Goal: Task Accomplishment & Management: Manage account settings

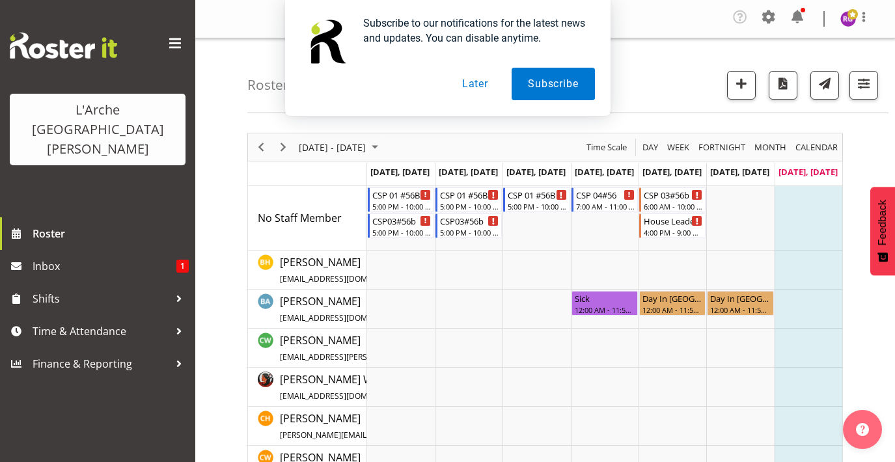
click at [465, 81] on button "Later" at bounding box center [475, 84] width 59 height 33
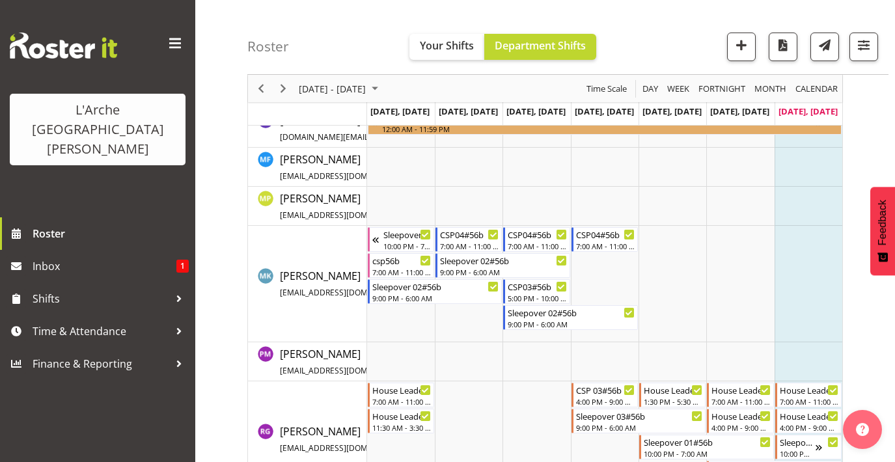
scroll to position [450, 0]
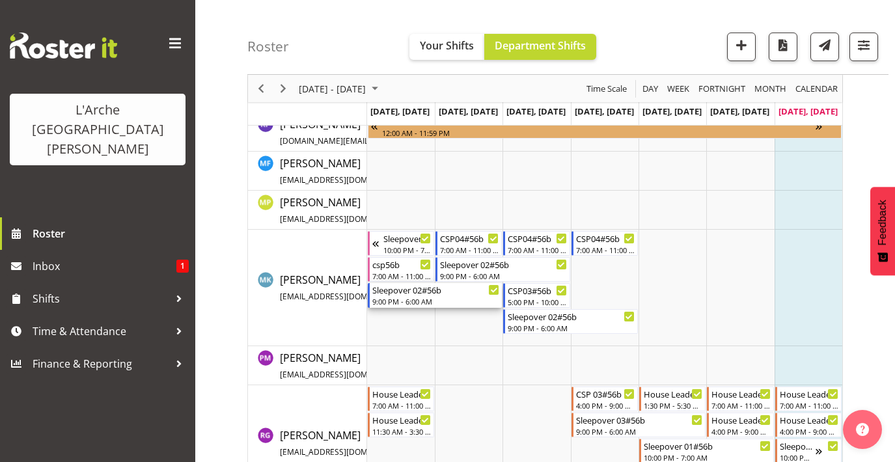
click at [410, 295] on div "Sleepover 02#56b" at bounding box center [436, 289] width 128 height 13
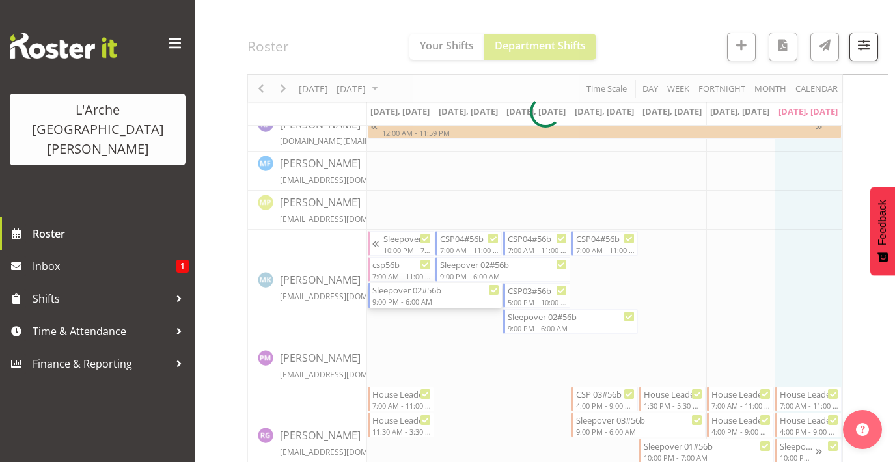
select select
select select "7"
select select "2025"
select select "21"
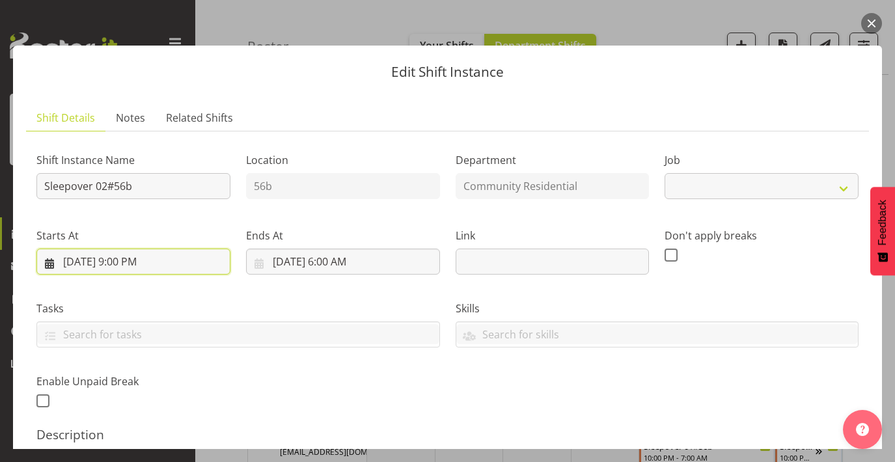
select select "2"
click at [132, 256] on input "[DATE] 9:00 PM" at bounding box center [133, 262] width 194 height 26
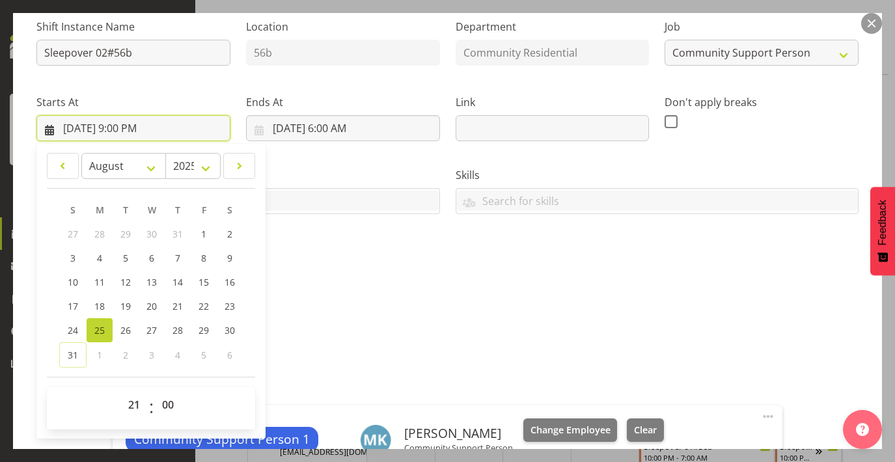
scroll to position [135, 0]
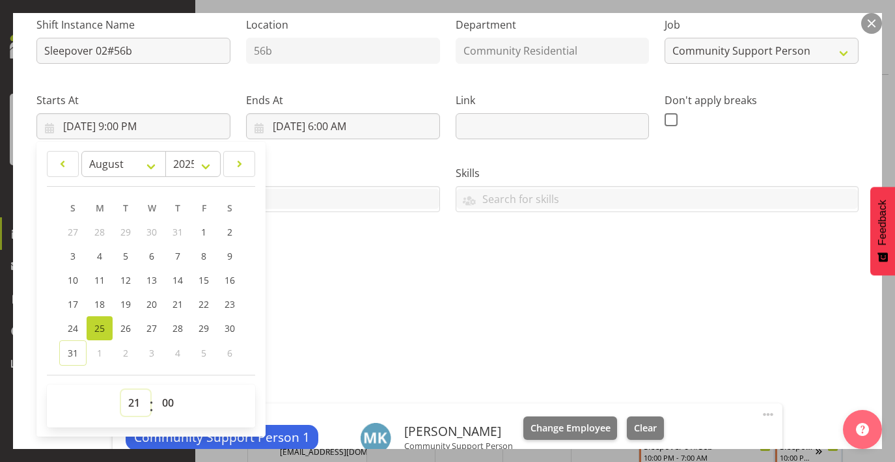
select select "22"
type input "[DATE] 10:00 PM"
drag, startPoint x: 134, startPoint y: 404, endPoint x: 416, endPoint y: 263, distance: 314.9
click at [417, 263] on div "Shift Instance Name Sleepover 02#56b Location 56b Department Community Resident…" at bounding box center [448, 141] width 838 height 285
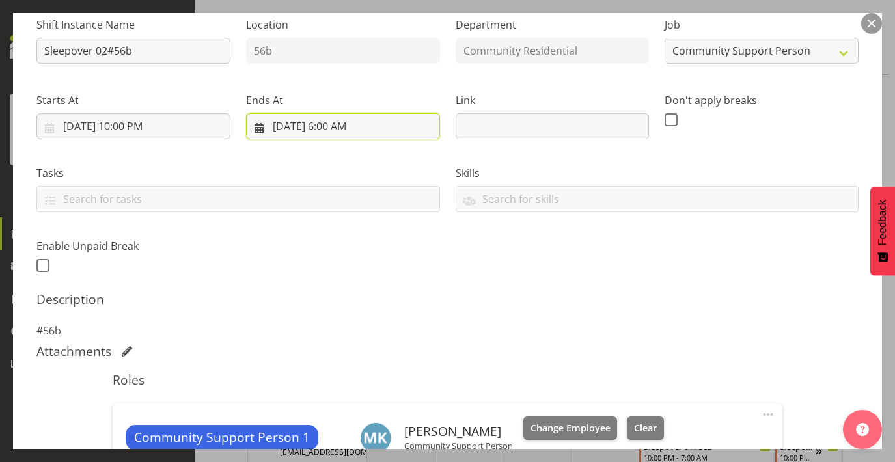
click at [348, 118] on input "[DATE] 6:00 AM" at bounding box center [343, 126] width 194 height 26
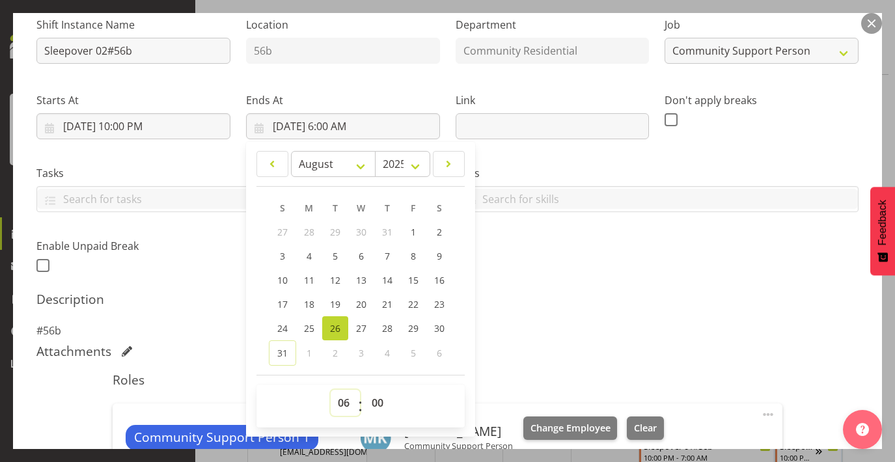
select select "7"
type input "[DATE] 7:00 AM"
click at [653, 251] on div "Shift Instance Name Sleepover 02#56b Location 56b Department Community Resident…" at bounding box center [448, 141] width 838 height 285
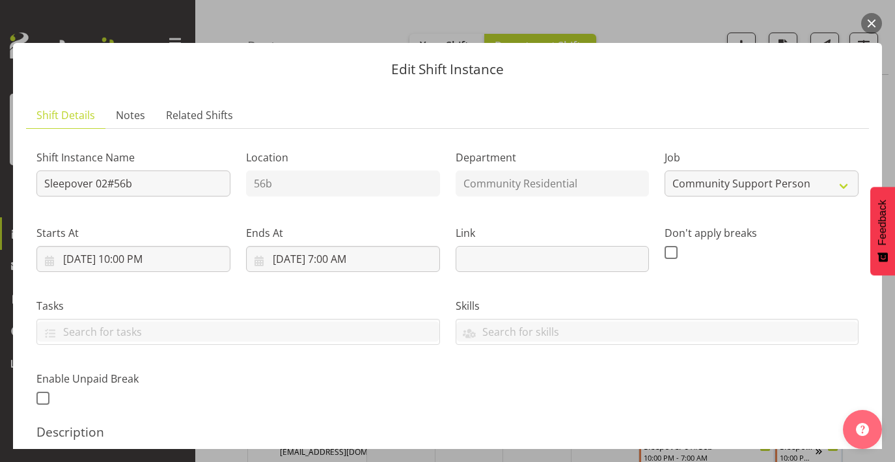
scroll to position [0, 0]
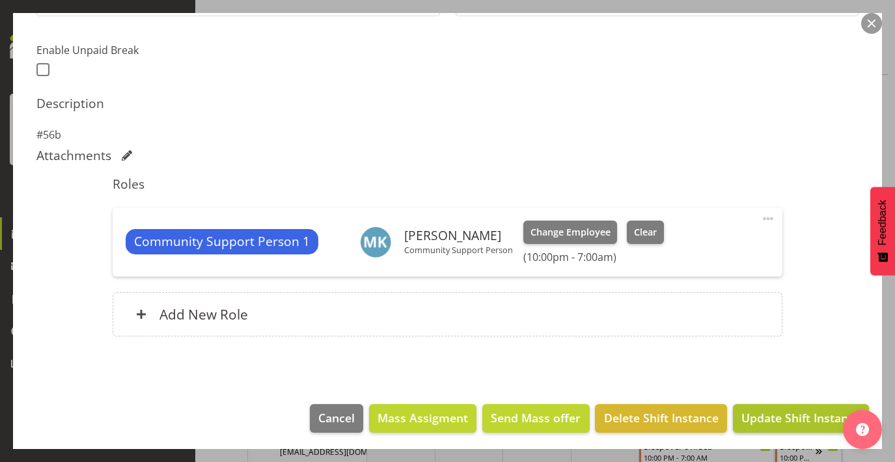
click at [801, 420] on span "Update Shift Instance" at bounding box center [800, 417] width 119 height 17
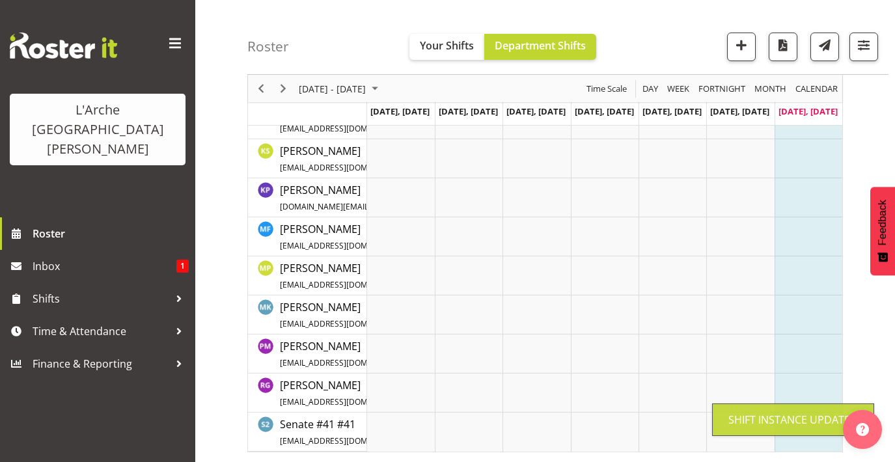
scroll to position [359, 0]
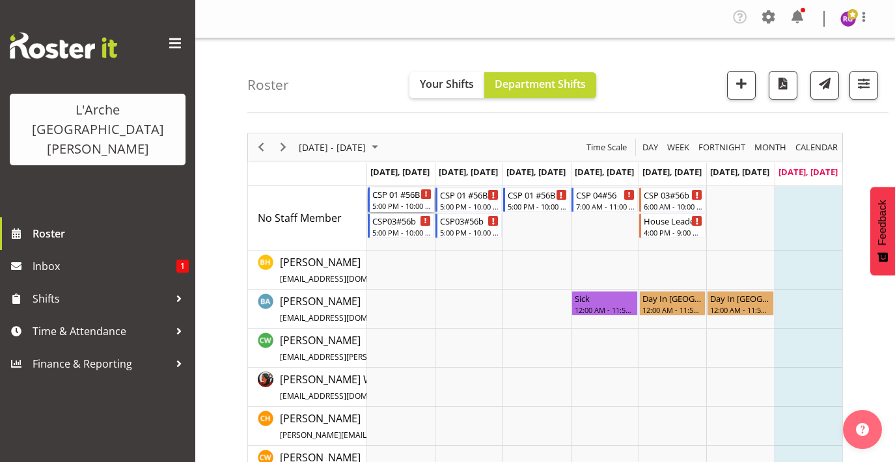
click at [405, 202] on div "5:00 PM - 10:00 PM" at bounding box center [401, 205] width 59 height 10
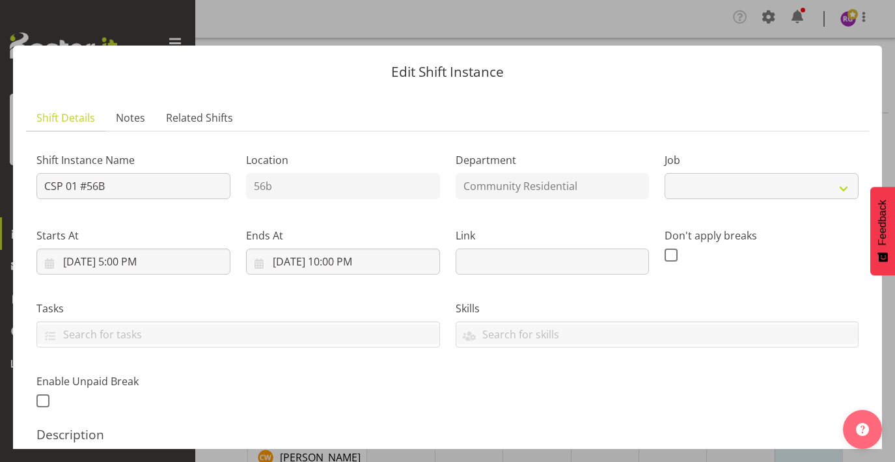
select select "2"
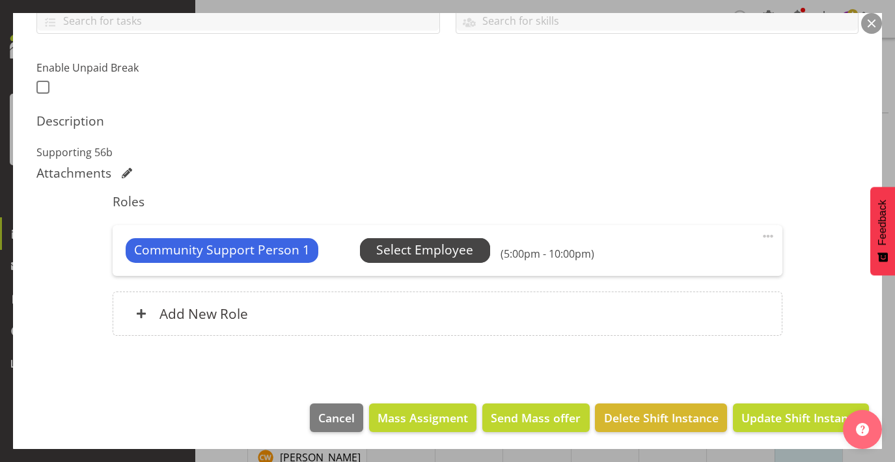
scroll to position [313, 0]
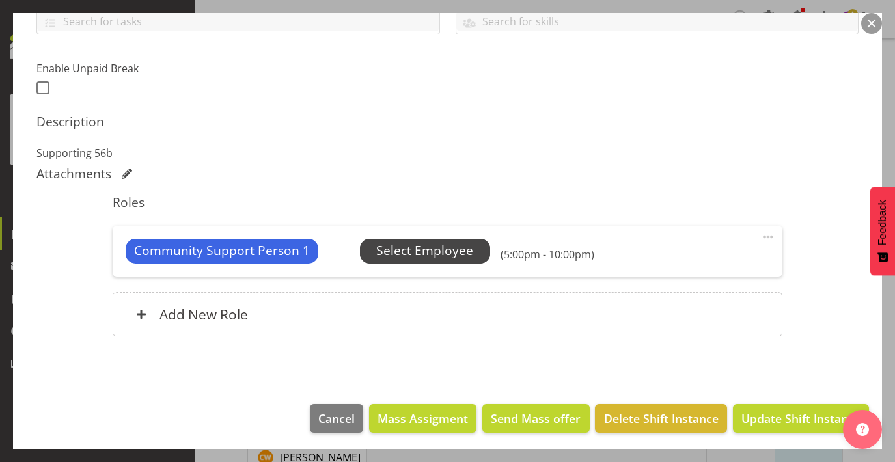
click at [429, 241] on span "Select Employee" at bounding box center [424, 250] width 97 height 19
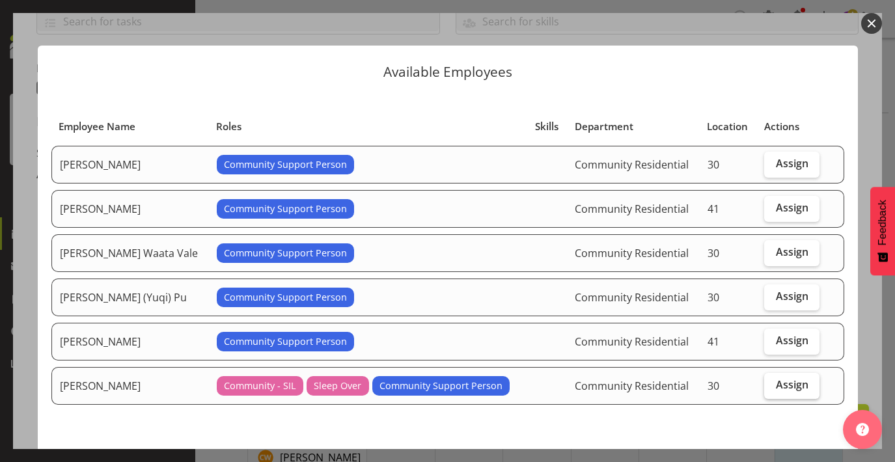
click at [769, 373] on label "Assign" at bounding box center [791, 386] width 55 height 26
click at [769, 381] on input "Assign" at bounding box center [768, 385] width 8 height 8
checkbox input "true"
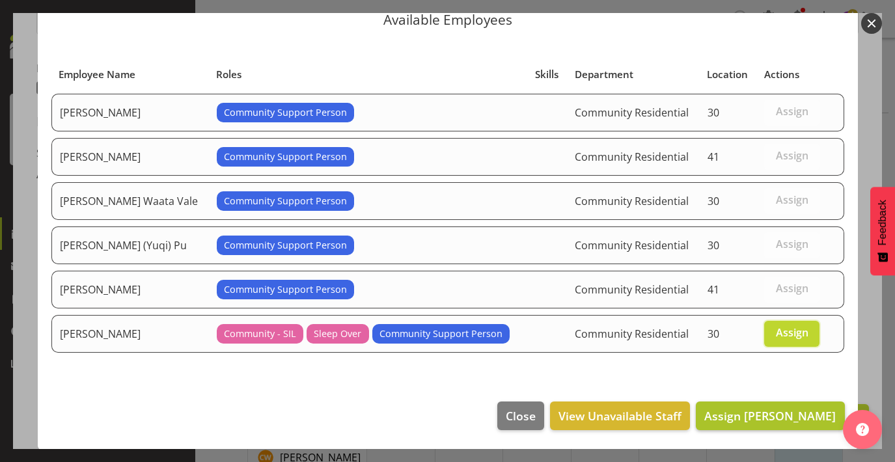
scroll to position [51, 0]
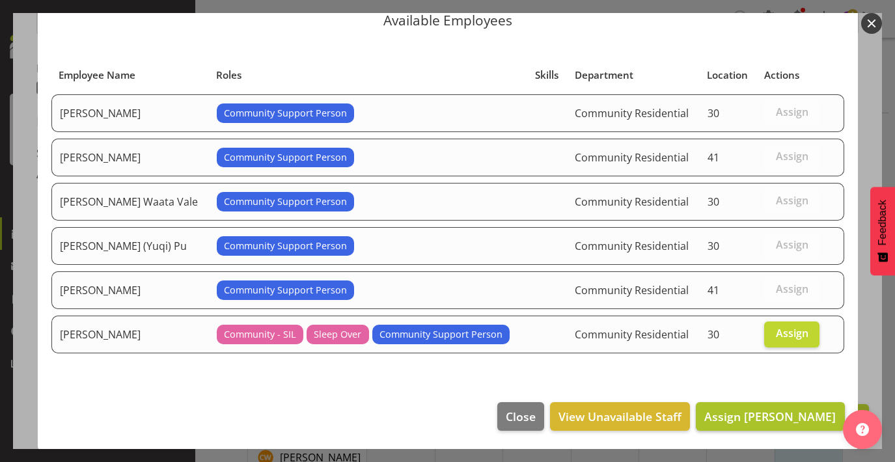
click at [786, 412] on span "Assign [PERSON_NAME]" at bounding box center [769, 417] width 131 height 16
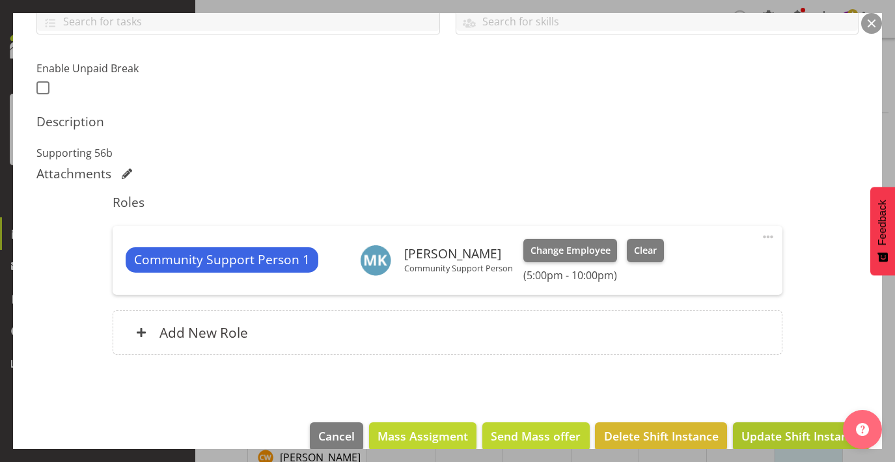
click at [787, 431] on span "Update Shift Instance" at bounding box center [800, 436] width 119 height 17
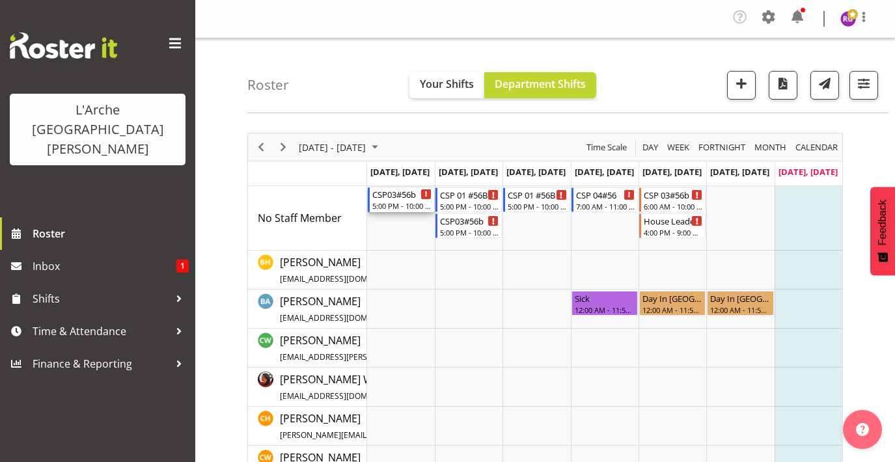
click at [398, 195] on div "CSP03#56b" at bounding box center [401, 193] width 59 height 13
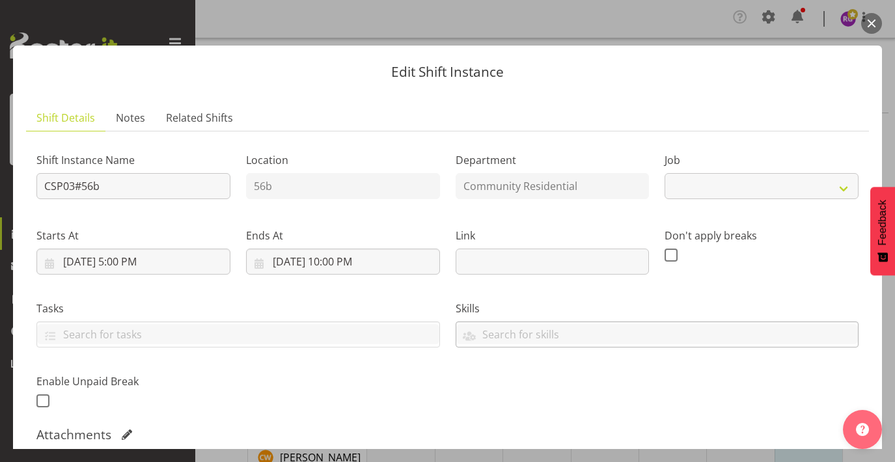
select select "2"
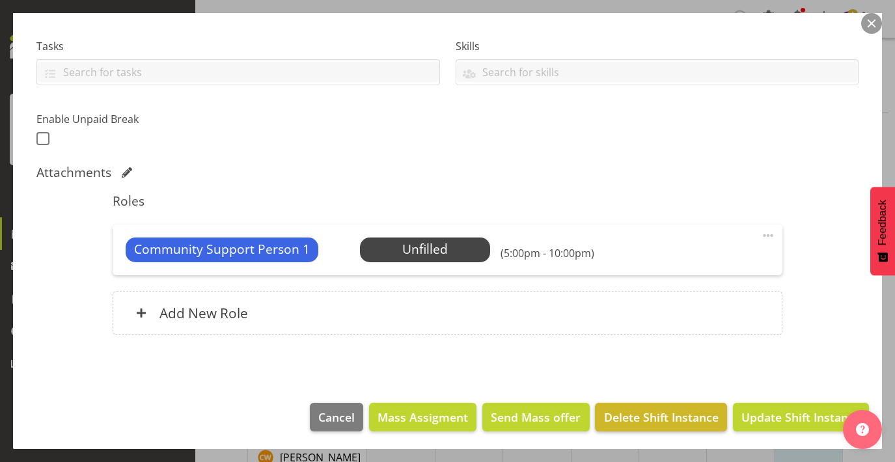
scroll to position [262, 0]
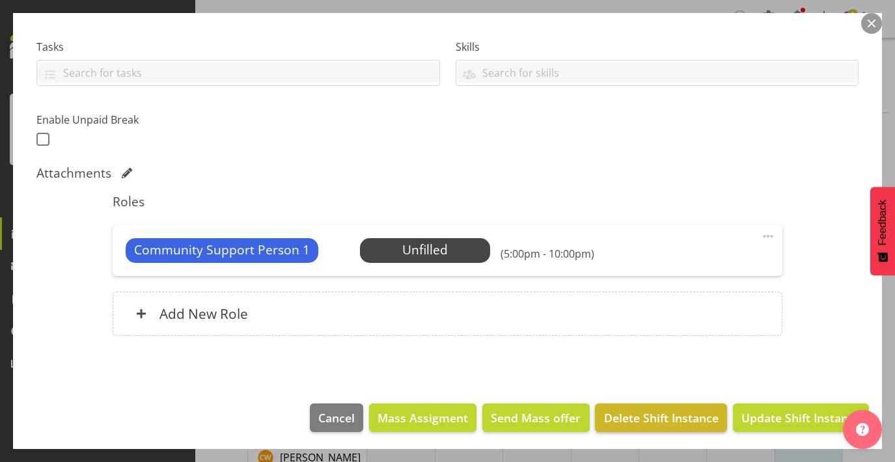
click at [679, 421] on span "Delete Shift Instance" at bounding box center [661, 417] width 115 height 17
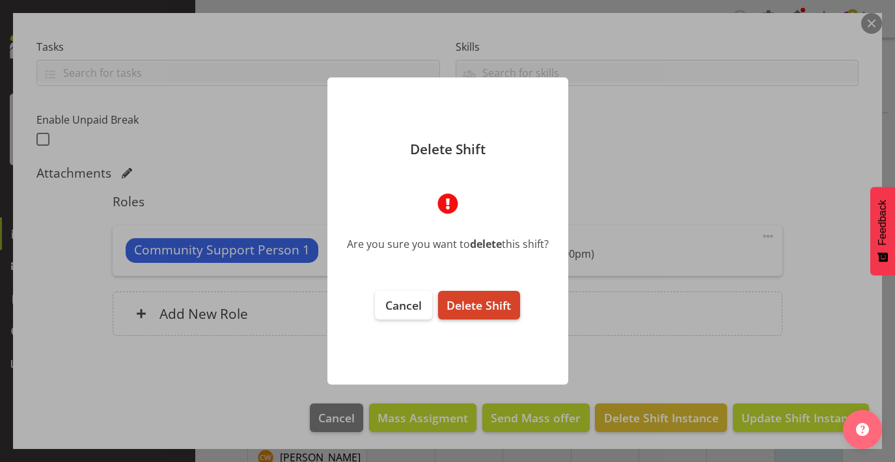
click at [472, 304] on span "Delete Shift" at bounding box center [478, 305] width 64 height 16
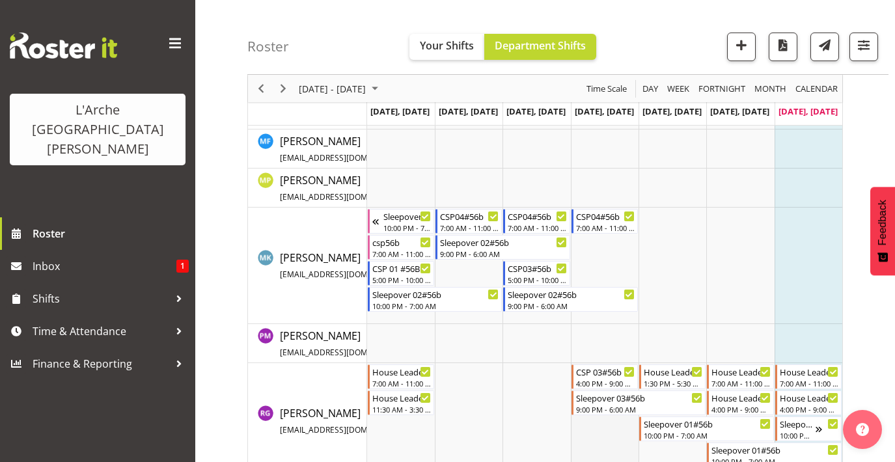
scroll to position [444, 0]
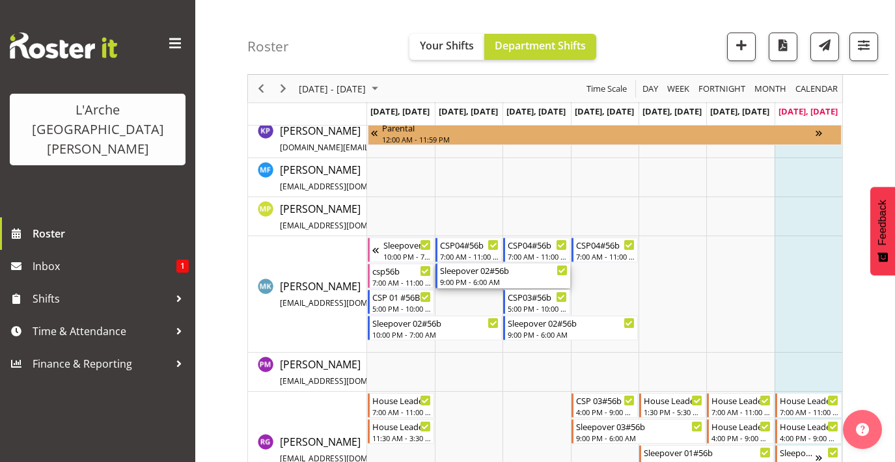
click at [472, 277] on div "9:00 PM - 6:00 AM" at bounding box center [504, 282] width 128 height 10
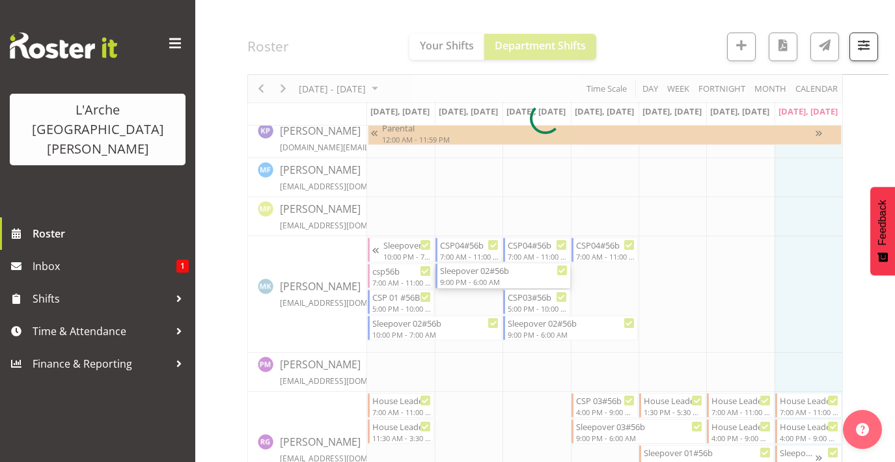
select select
select select "7"
select select "2025"
select select "21"
select select "2"
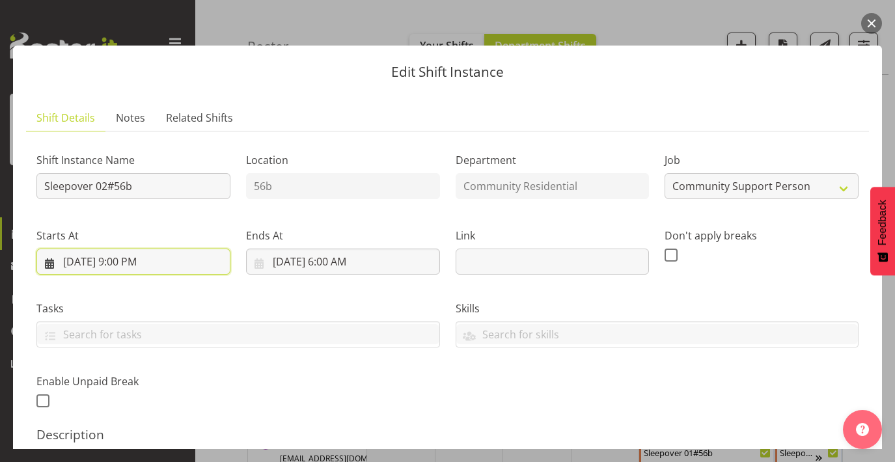
click at [159, 258] on input "[DATE] 9:00 PM" at bounding box center [133, 262] width 194 height 26
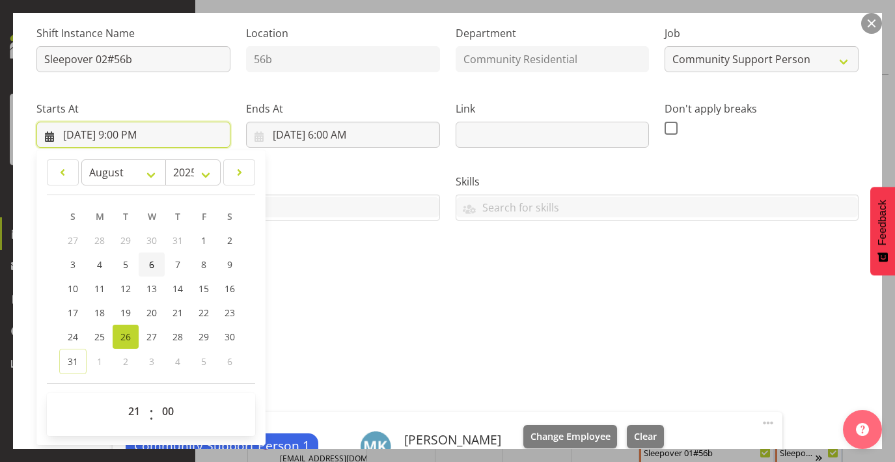
scroll to position [128, 0]
select select "22"
type input "[DATE] 10:00 PM"
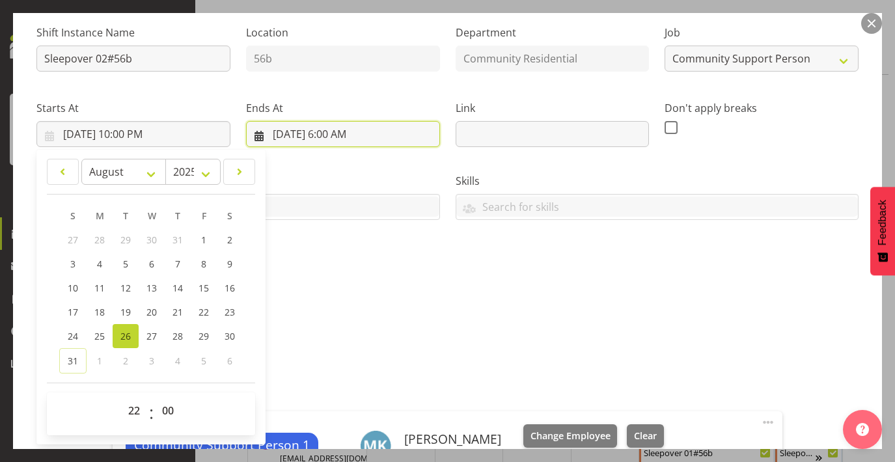
click at [355, 132] on input "[DATE] 6:00 AM" at bounding box center [343, 134] width 194 height 26
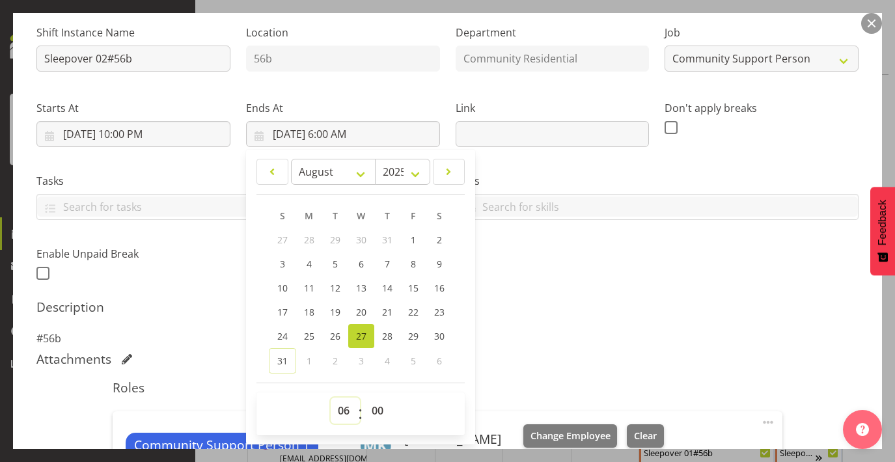
select select "7"
type input "[DATE] 7:00 AM"
click at [568, 292] on div "Shift Instance Name Sleepover 02#56b Location 56b Department Community Resident…" at bounding box center [447, 284] width 822 height 541
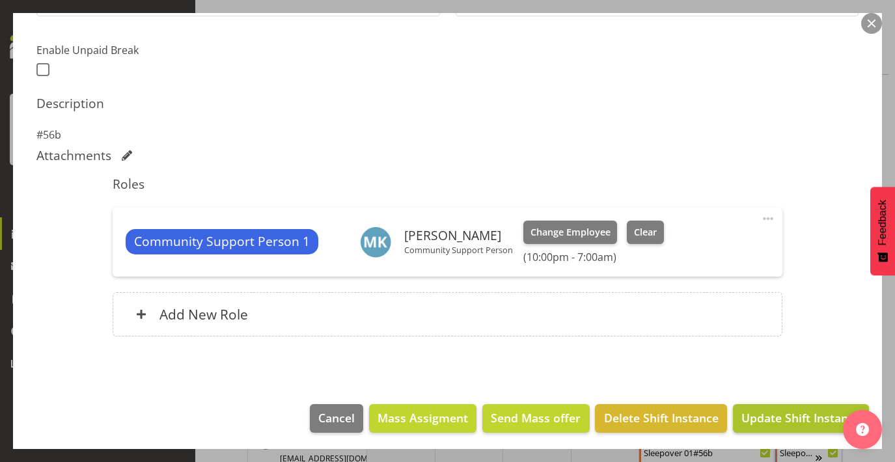
click at [777, 405] on button "Update Shift Instance" at bounding box center [801, 418] width 136 height 29
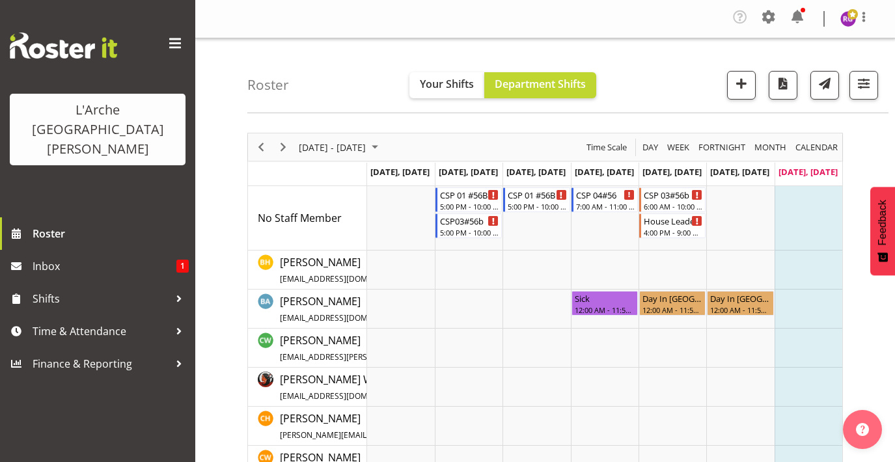
scroll to position [0, 0]
click at [473, 199] on div "CSP 01 #56B" at bounding box center [469, 193] width 59 height 13
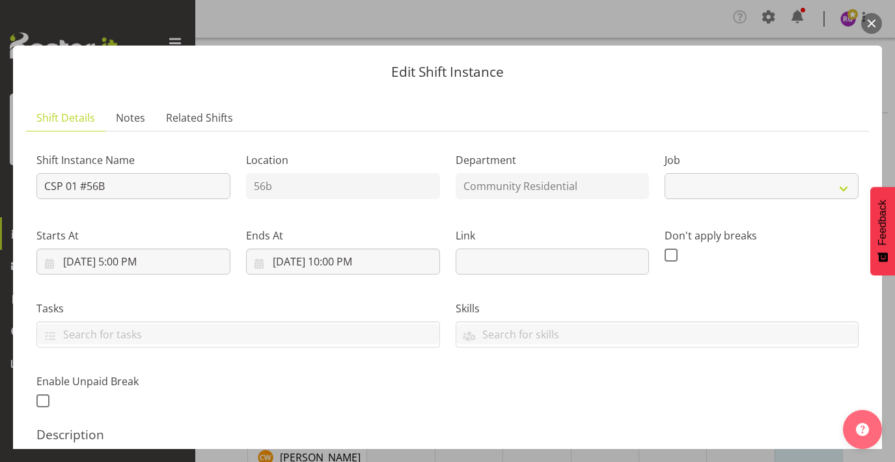
select select "2"
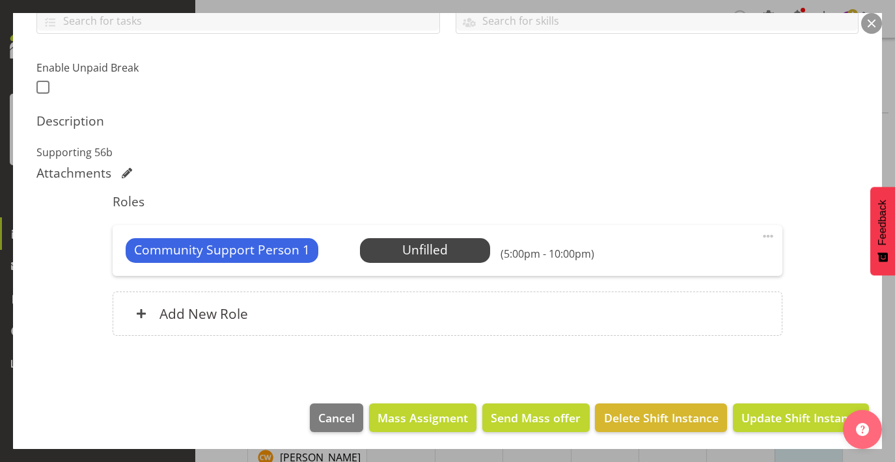
scroll to position [313, 0]
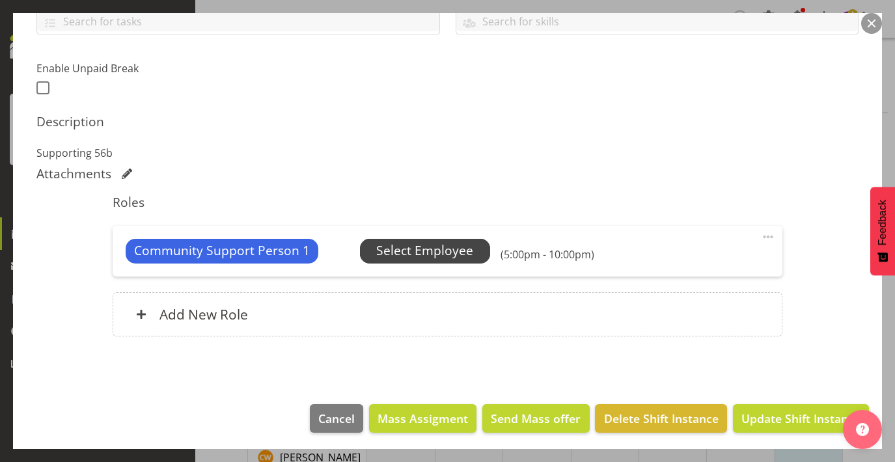
click at [448, 257] on span "Select Employee" at bounding box center [424, 250] width 97 height 19
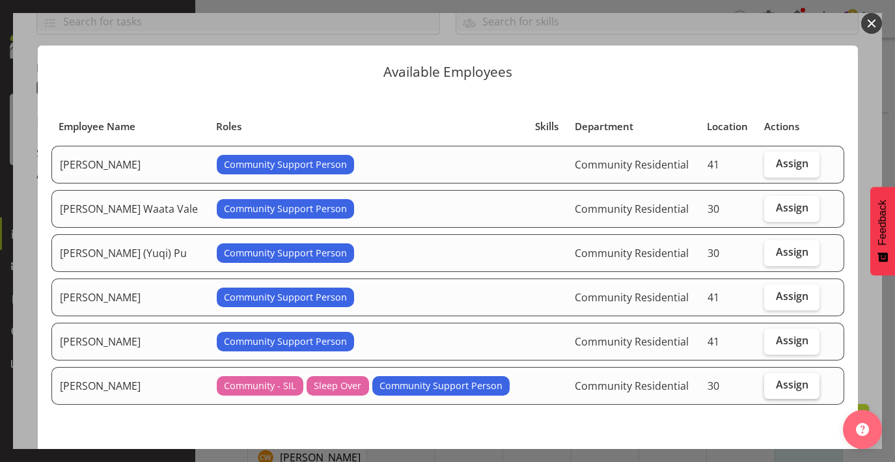
click at [792, 378] on span "Assign" at bounding box center [792, 384] width 33 height 13
click at [773, 381] on input "Assign" at bounding box center [768, 385] width 8 height 8
checkbox input "true"
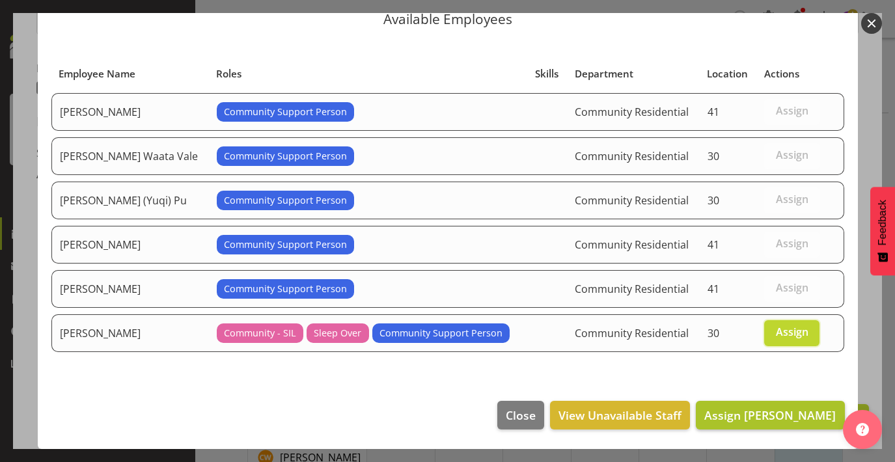
scroll to position [51, 0]
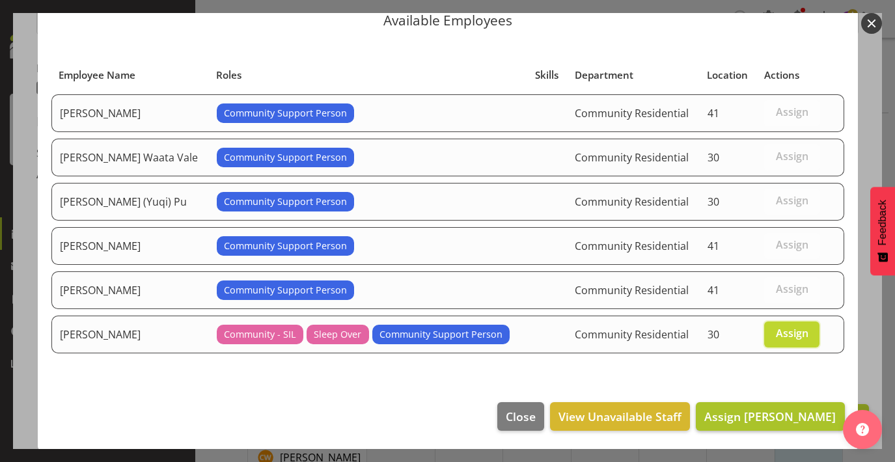
click at [763, 409] on span "Assign [PERSON_NAME]" at bounding box center [769, 417] width 131 height 16
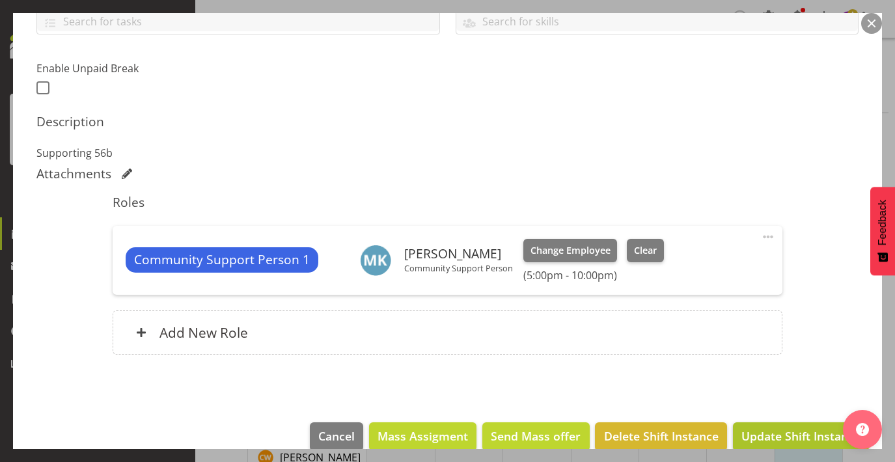
click at [758, 435] on span "Update Shift Instance" at bounding box center [800, 436] width 119 height 17
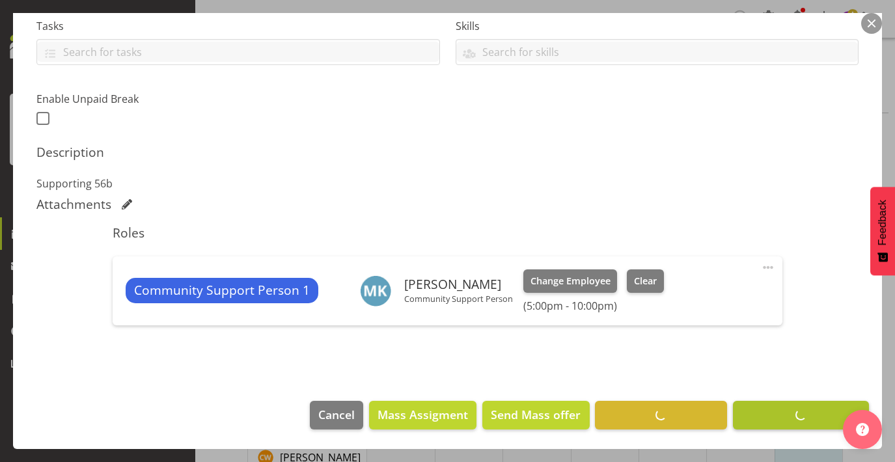
scroll to position [280, 0]
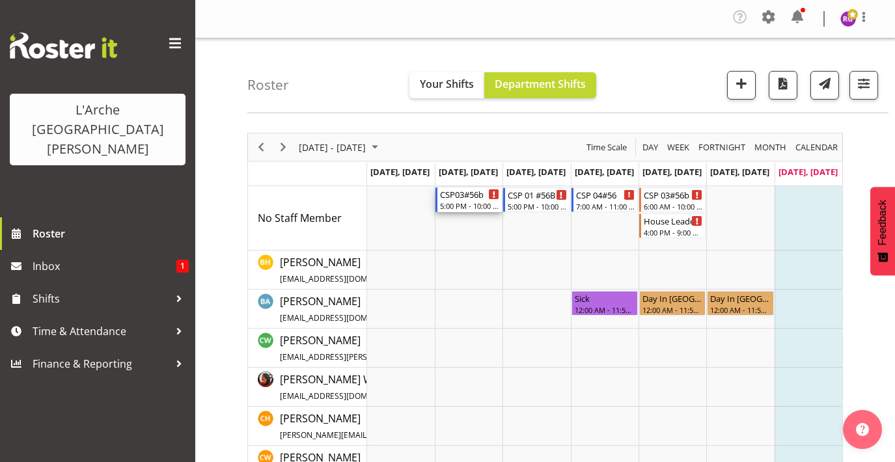
click at [476, 195] on div "CSP03#56b" at bounding box center [469, 193] width 59 height 13
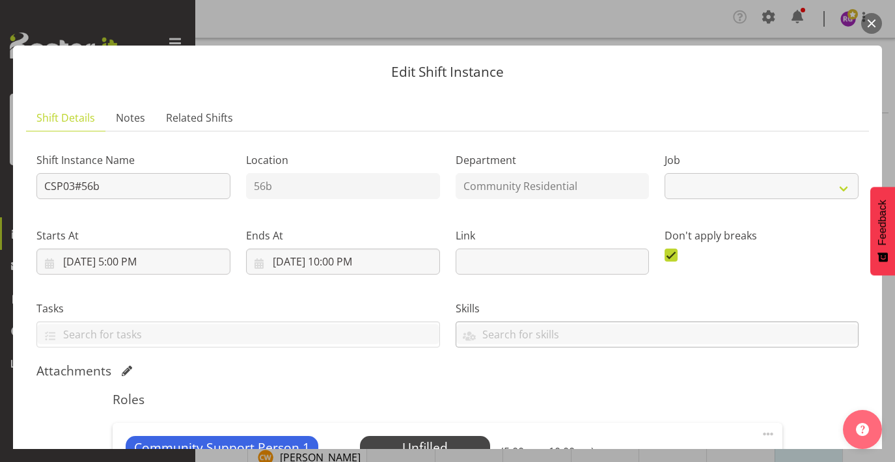
select select "2"
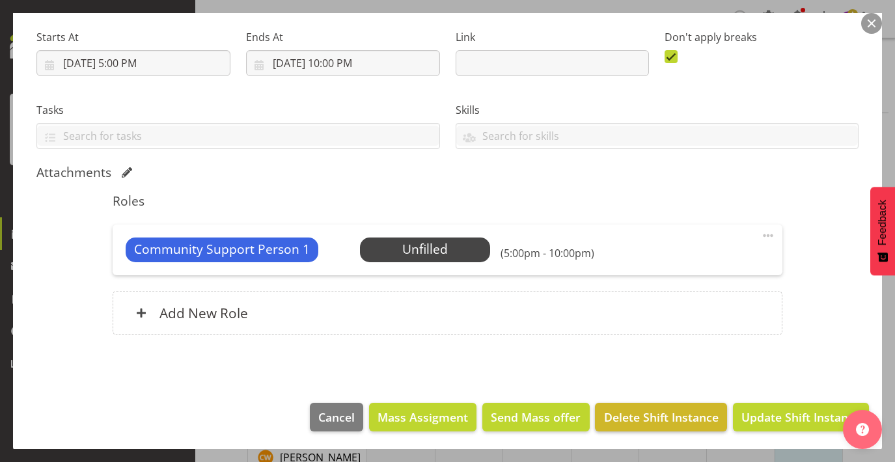
click at [655, 410] on span "Delete Shift Instance" at bounding box center [661, 417] width 115 height 17
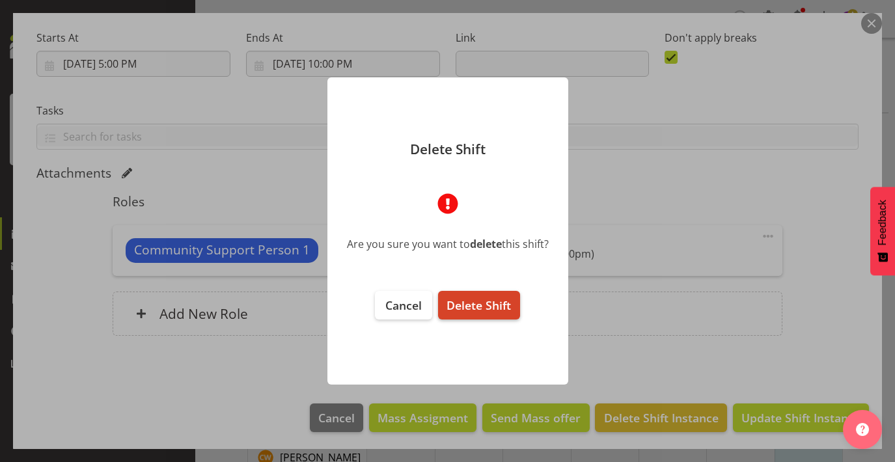
click at [491, 308] on span "Delete Shift" at bounding box center [478, 305] width 64 height 16
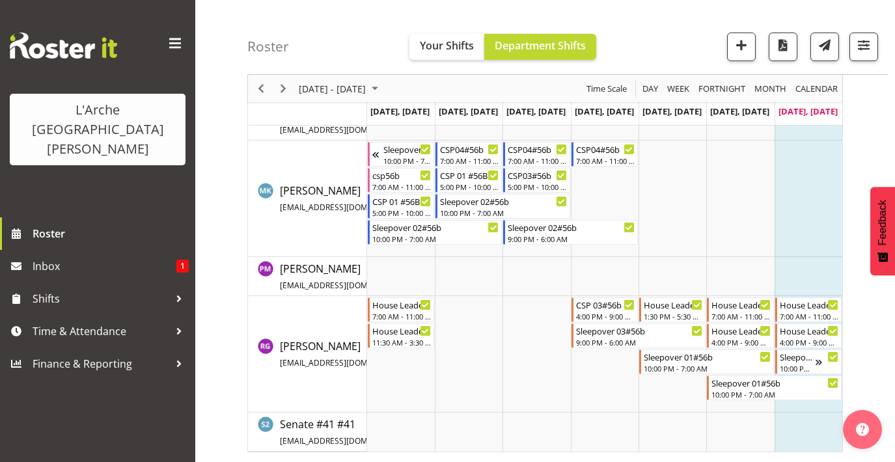
scroll to position [540, 0]
click at [539, 236] on div "9:00 PM - 6:00 AM" at bounding box center [572, 238] width 128 height 10
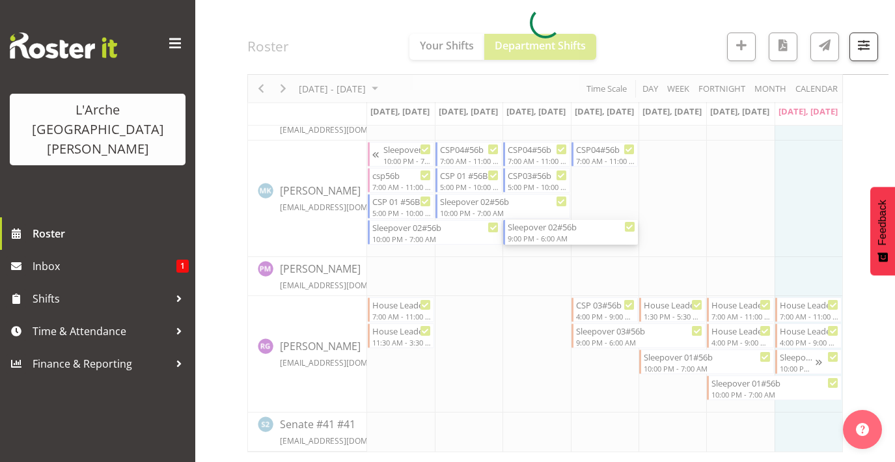
select select
select select "7"
select select "2025"
select select "21"
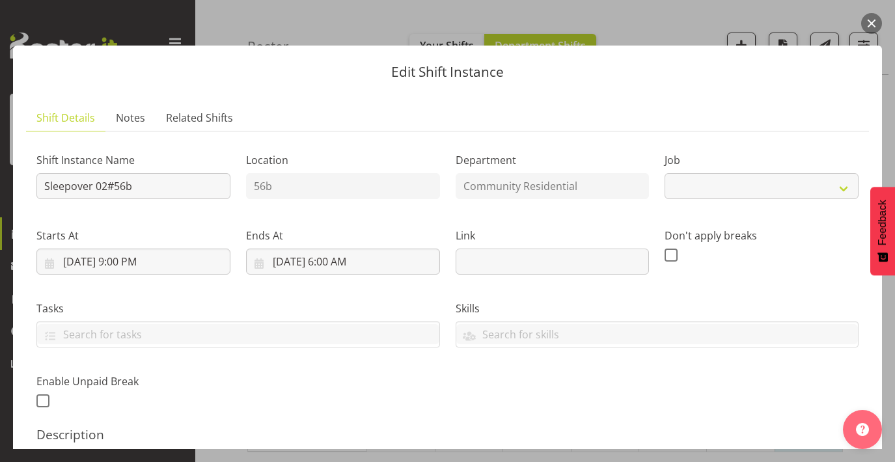
select select "2"
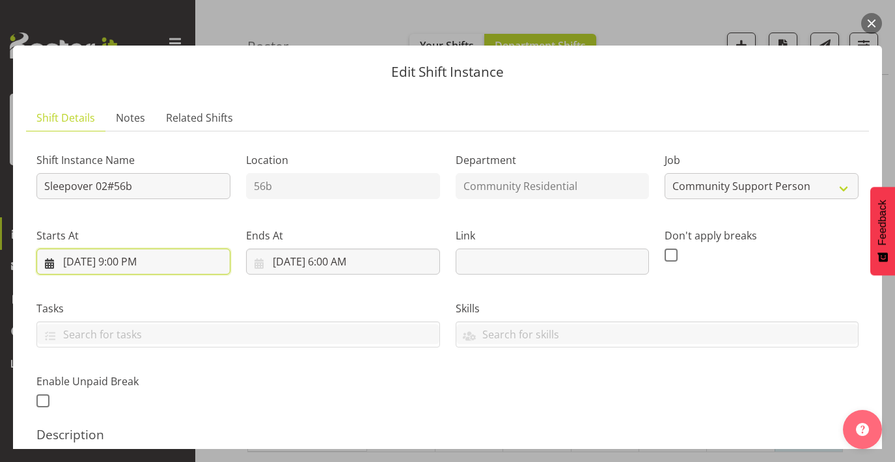
click at [131, 261] on input "[DATE] 9:00 PM" at bounding box center [133, 262] width 194 height 26
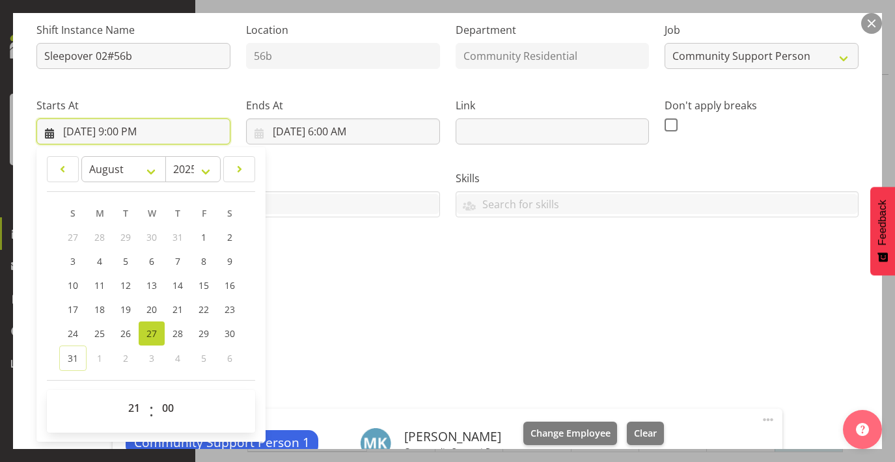
scroll to position [138, 0]
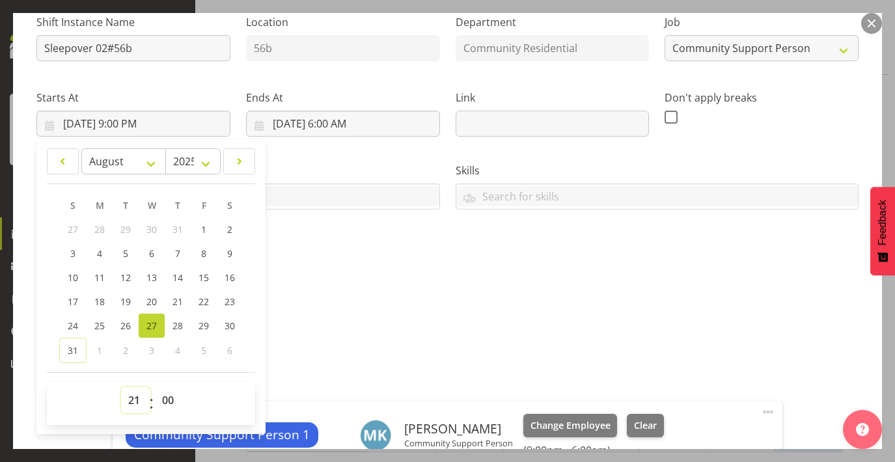
select select "22"
type input "[DATE] 10:00 PM"
click at [349, 124] on input "[DATE] 6:00 AM" at bounding box center [343, 124] width 194 height 26
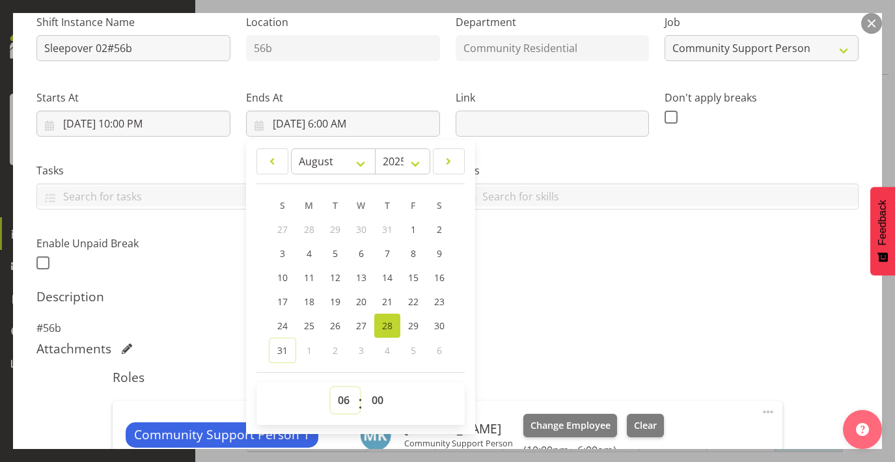
select select "7"
type input "[DATE] 7:00 AM"
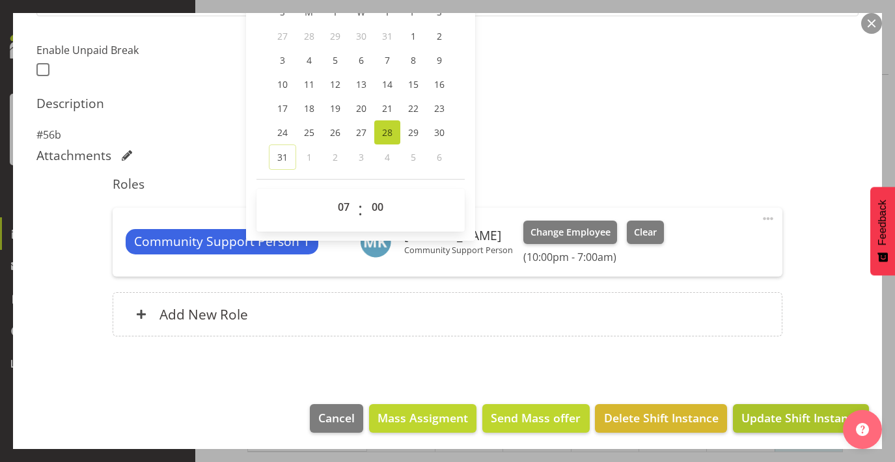
click at [774, 404] on button "Update Shift Instance" at bounding box center [801, 418] width 136 height 29
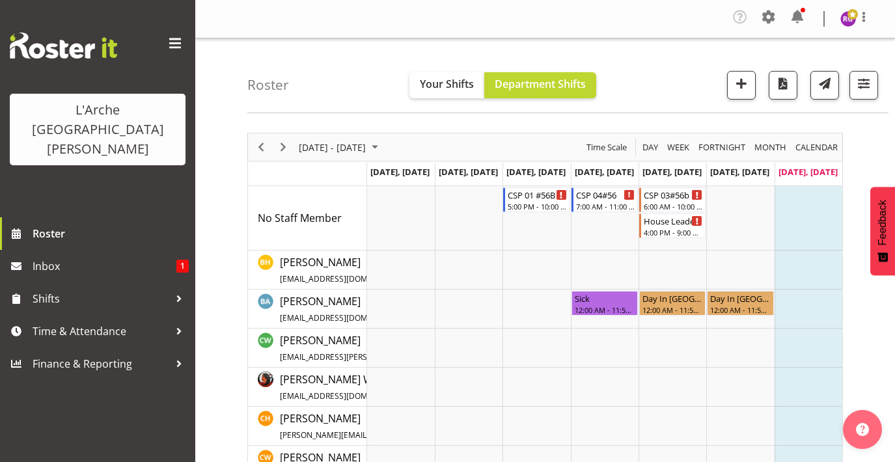
scroll to position [0, 0]
click at [536, 208] on div "5:00 PM - 10:00 PM" at bounding box center [537, 205] width 59 height 10
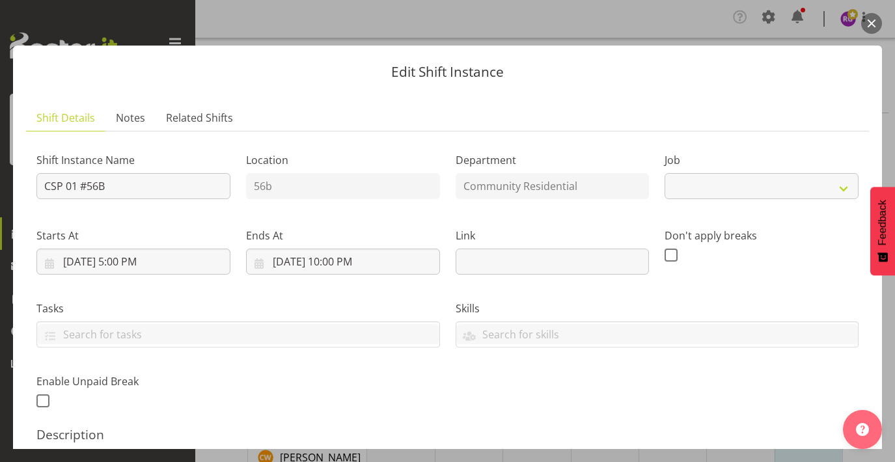
select select "2"
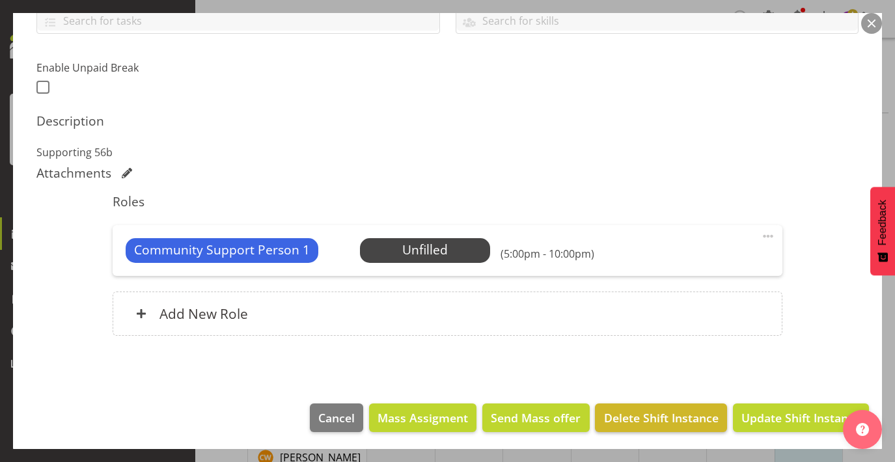
scroll to position [313, 0]
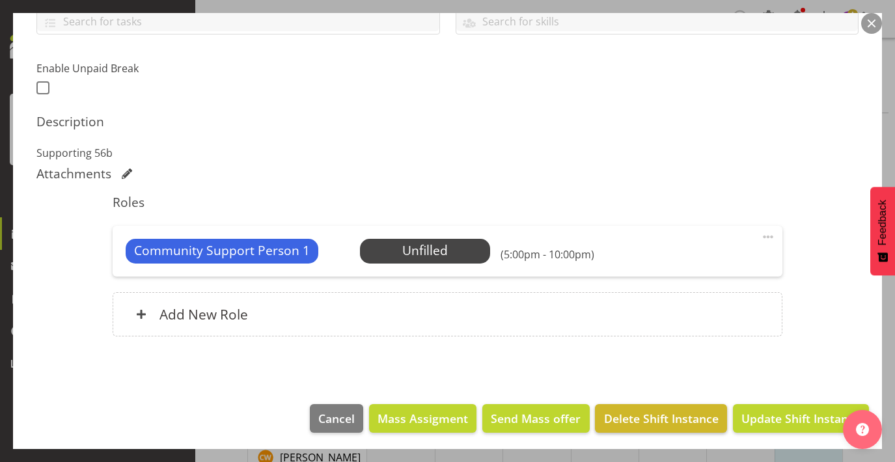
click at [637, 411] on span "Delete Shift Instance" at bounding box center [661, 418] width 115 height 17
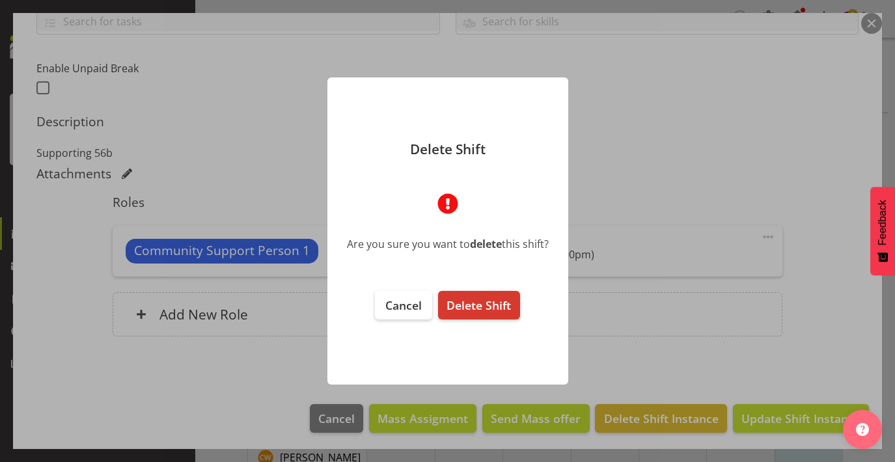
click at [502, 322] on footer "Cancel Delete Shift" at bounding box center [447, 331] width 241 height 107
click at [512, 299] on button "Delete Shift" at bounding box center [478, 305] width 81 height 29
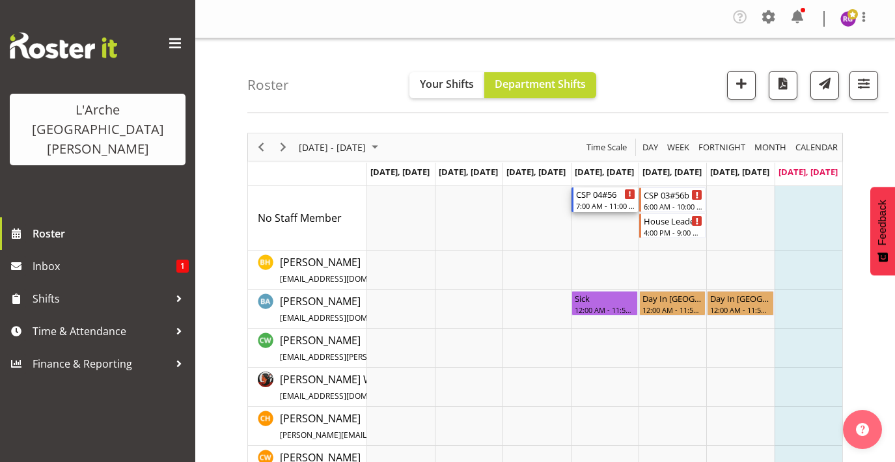
click at [612, 207] on div "7:00 AM - 11:00 AM" at bounding box center [605, 205] width 59 height 10
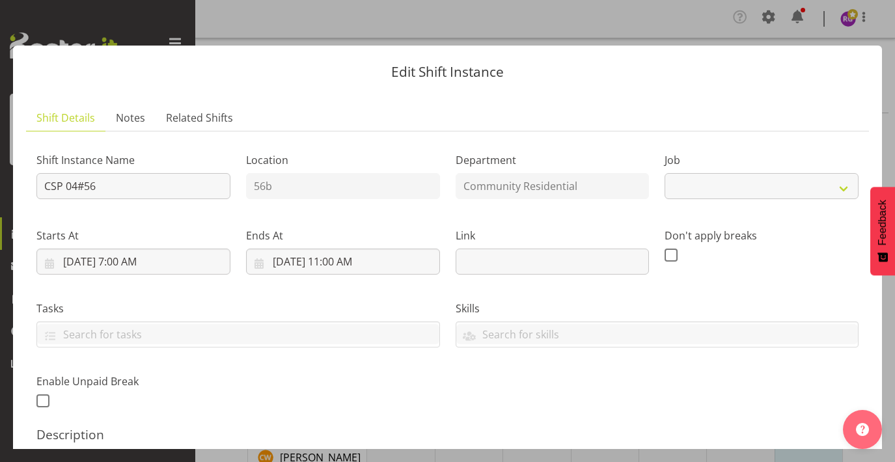
select select "2"
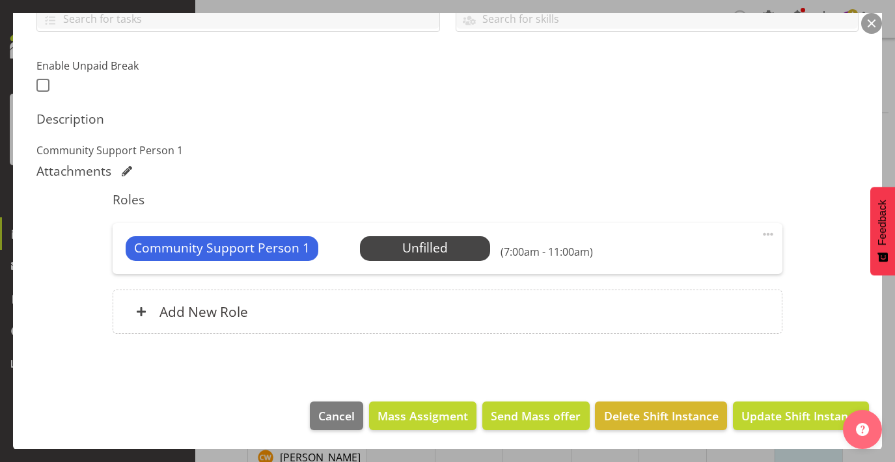
scroll to position [313, 0]
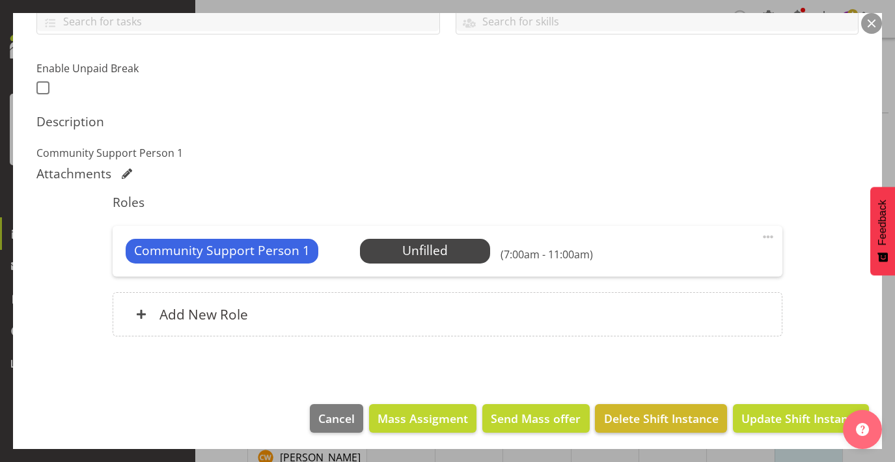
click at [659, 417] on span "Delete Shift Instance" at bounding box center [661, 418] width 115 height 17
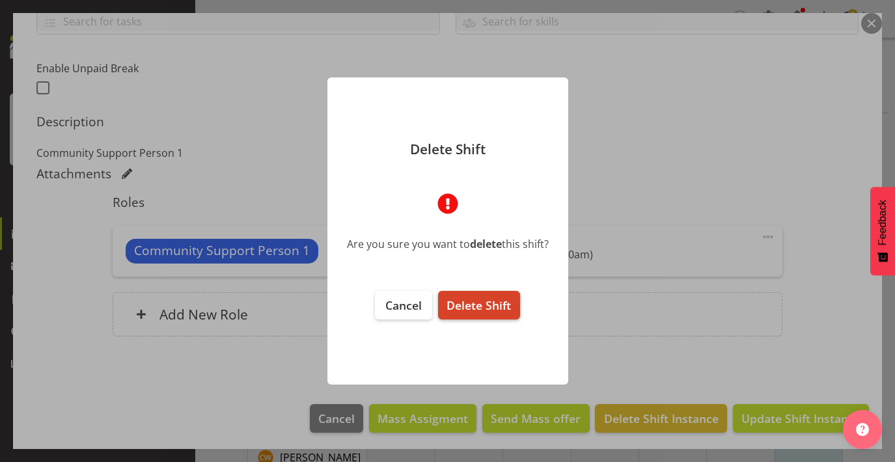
click at [499, 303] on span "Delete Shift" at bounding box center [478, 305] width 64 height 16
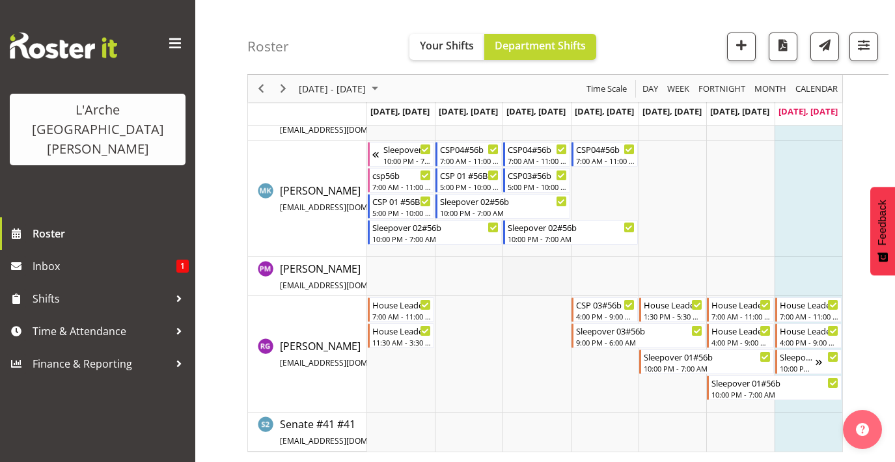
scroll to position [540, 0]
click at [605, 308] on div "CSP 03#56b" at bounding box center [605, 303] width 59 height 13
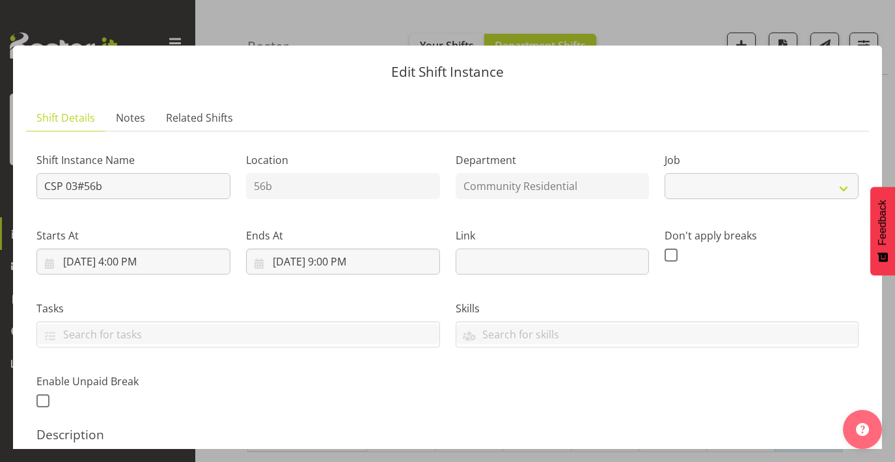
select select "2"
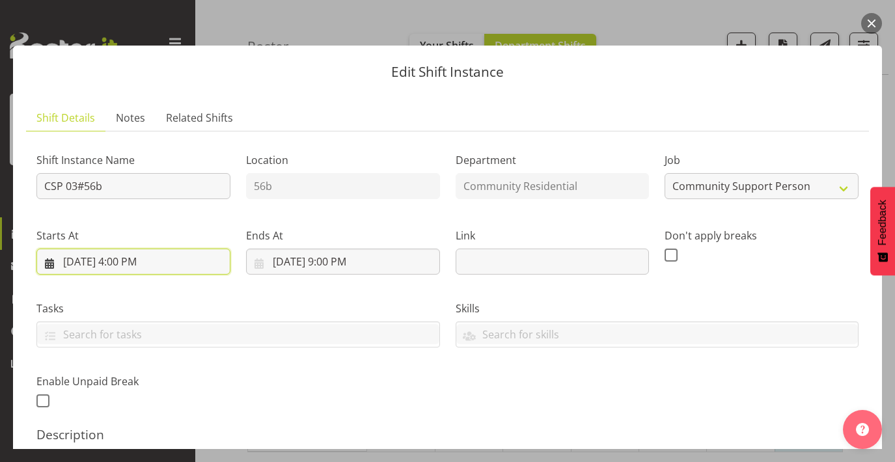
click at [144, 260] on input "[DATE] 4:00 PM" at bounding box center [133, 262] width 194 height 26
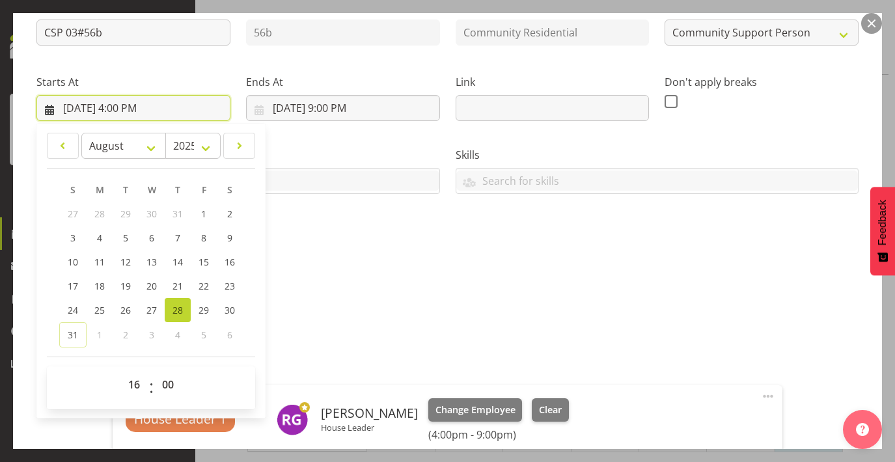
scroll to position [161, 0]
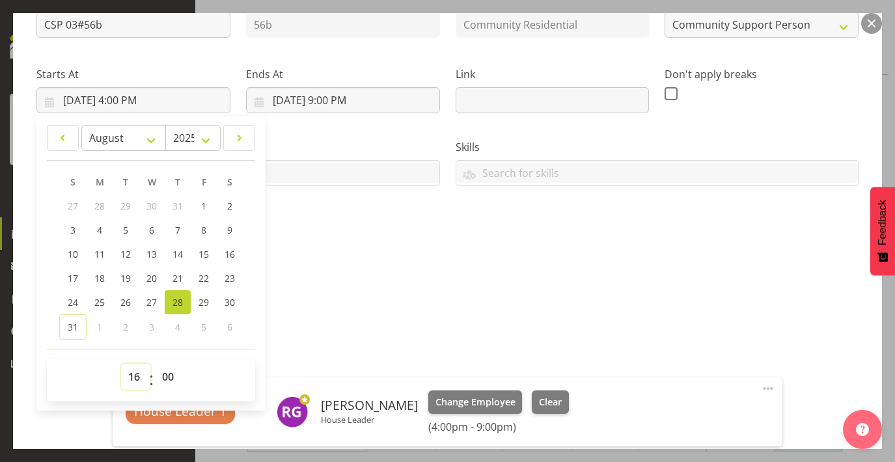
select select "17"
type input "[DATE] 5:00 PM"
click at [316, 318] on div "Attachments" at bounding box center [447, 326] width 822 height 16
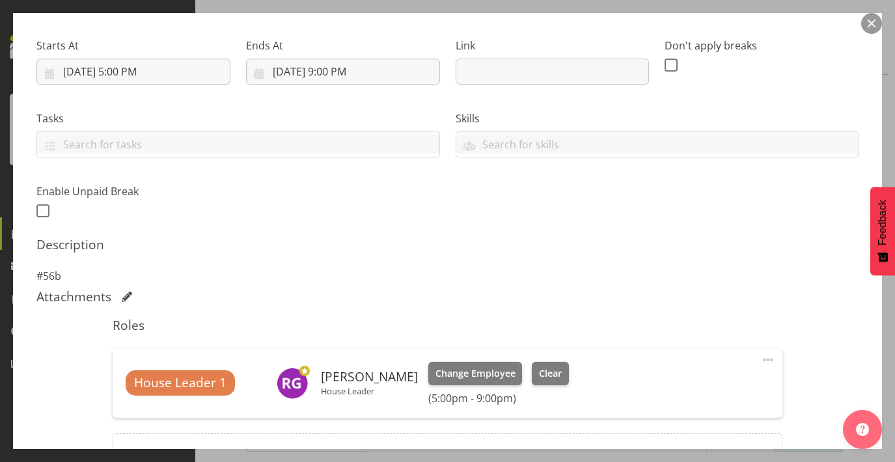
scroll to position [195, 0]
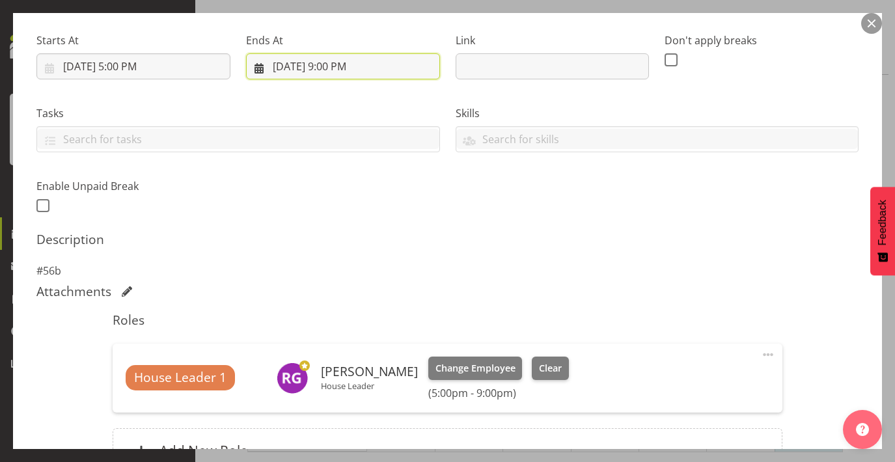
click at [349, 60] on input "[DATE] 9:00 PM" at bounding box center [343, 66] width 194 height 26
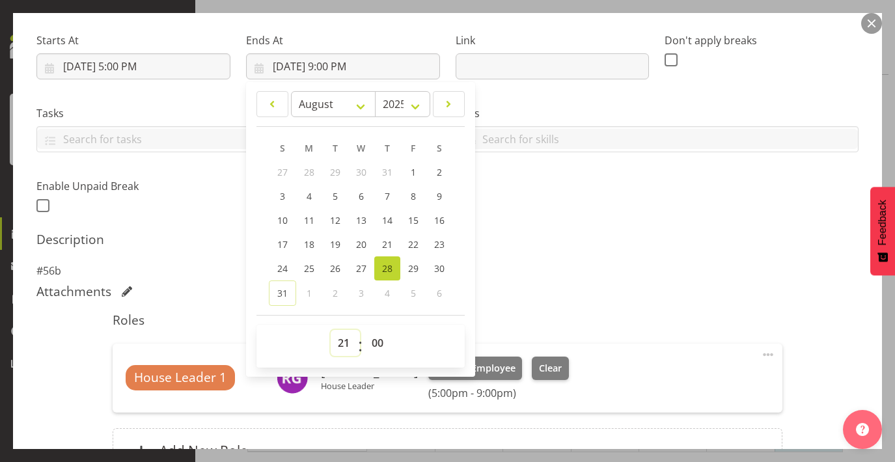
select select "22"
type input "[DATE] 10:00 PM"
click at [532, 273] on p "#56b" at bounding box center [447, 271] width 822 height 16
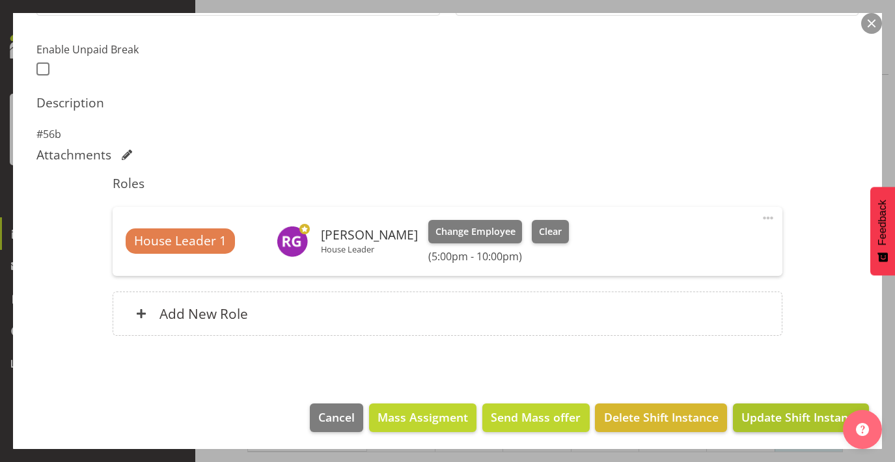
click at [761, 409] on span "Update Shift Instance" at bounding box center [800, 417] width 119 height 17
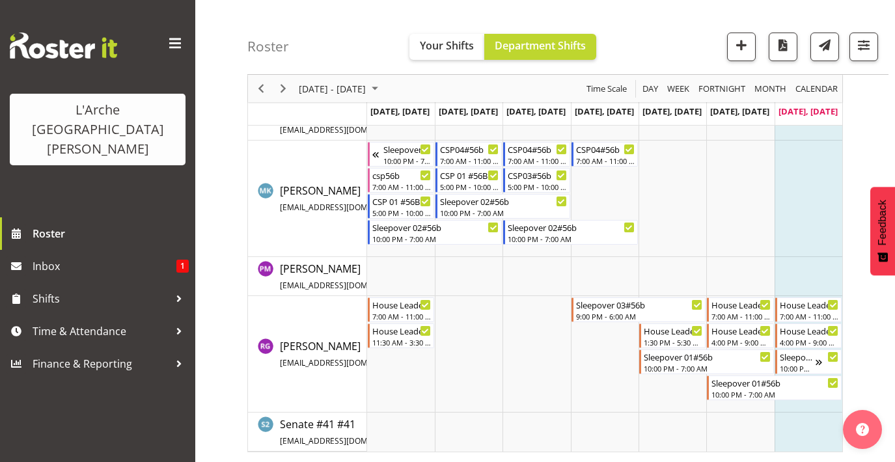
scroll to position [540, 0]
click at [597, 313] on div "9:00 PM - 6:00 AM" at bounding box center [640, 315] width 128 height 10
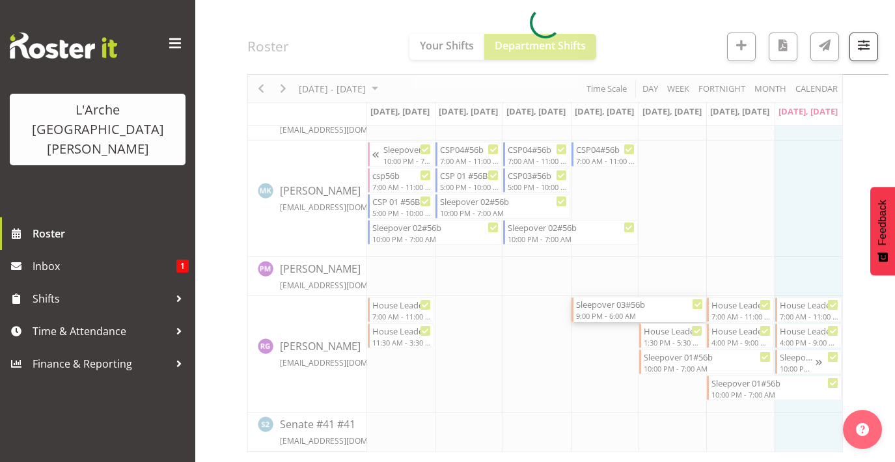
select select
select select "7"
select select "2025"
select select "6"
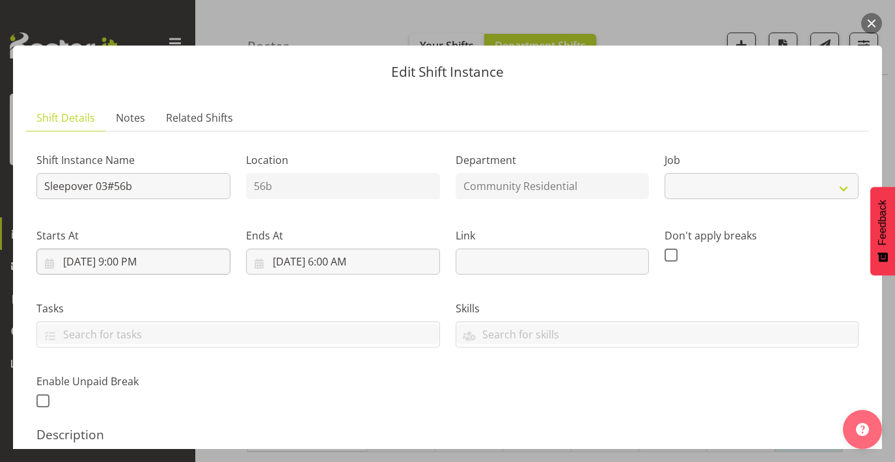
select select "1"
click at [143, 255] on input "[DATE] 9:00 PM" at bounding box center [133, 262] width 194 height 26
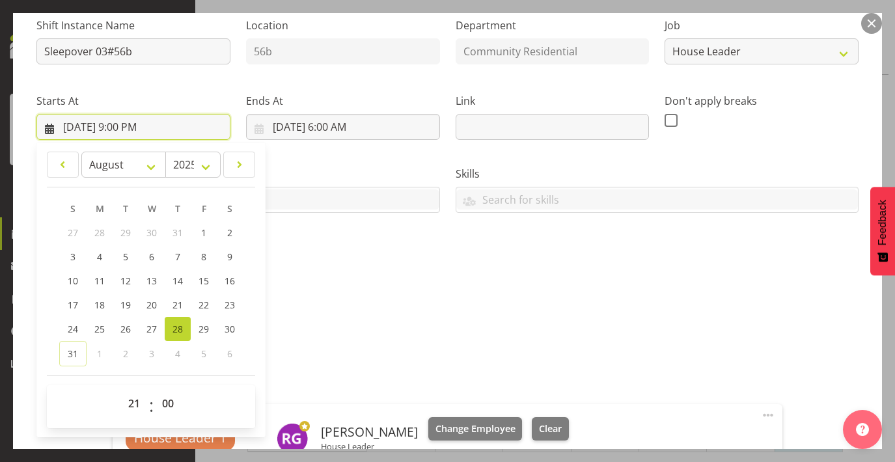
scroll to position [139, 0]
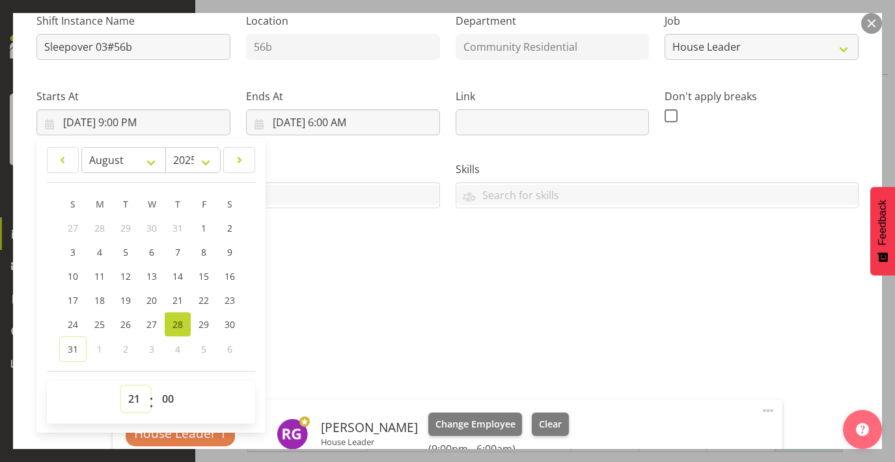
select select "22"
type input "[DATE] 10:00 PM"
click at [350, 126] on input "[DATE] 6:00 AM" at bounding box center [343, 122] width 194 height 26
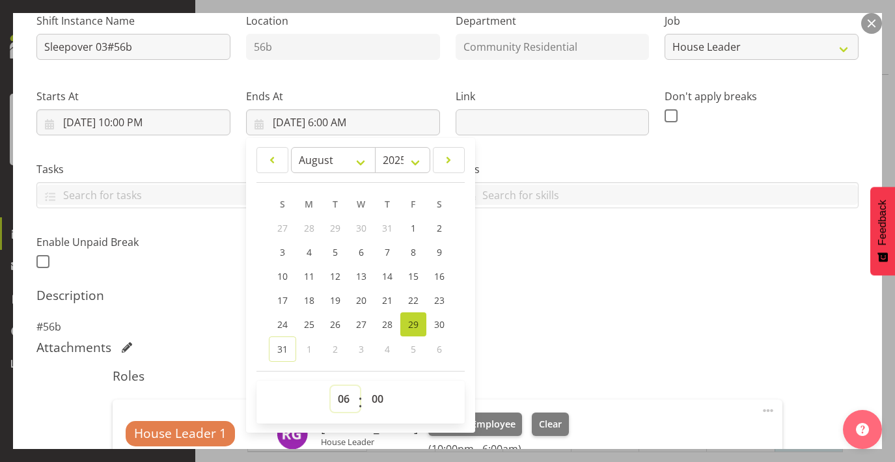
select select "7"
type input "[DATE] 7:00 AM"
click at [652, 247] on div "Shift Instance Name Sleepover 03#56b Location 56b Department Community Resident…" at bounding box center [448, 137] width 838 height 285
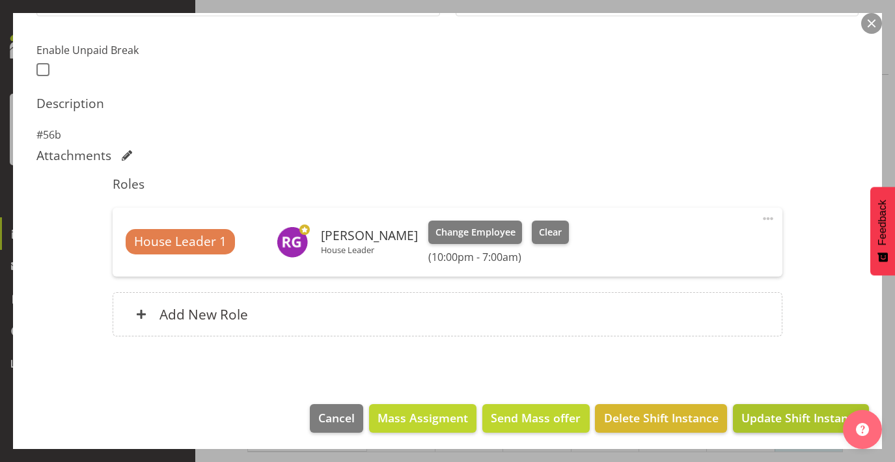
click at [769, 414] on span "Update Shift Instance" at bounding box center [800, 417] width 119 height 17
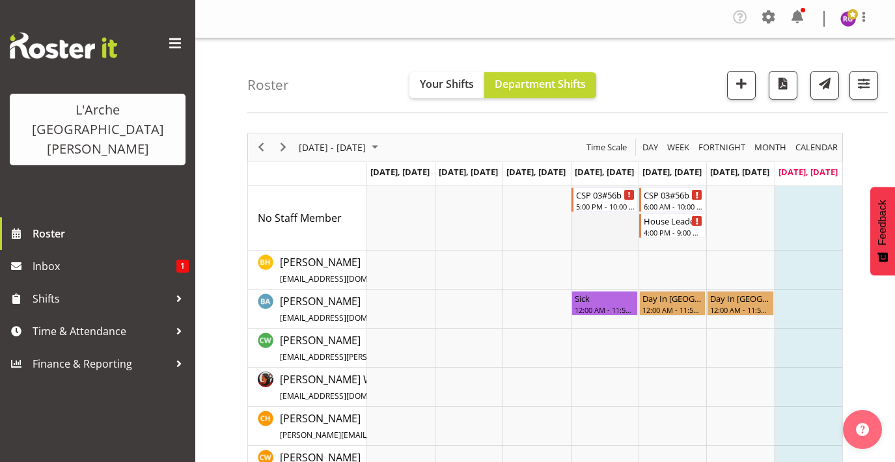
scroll to position [0, 0]
click at [613, 204] on div "5:00 PM - 10:00 PM" at bounding box center [605, 205] width 59 height 10
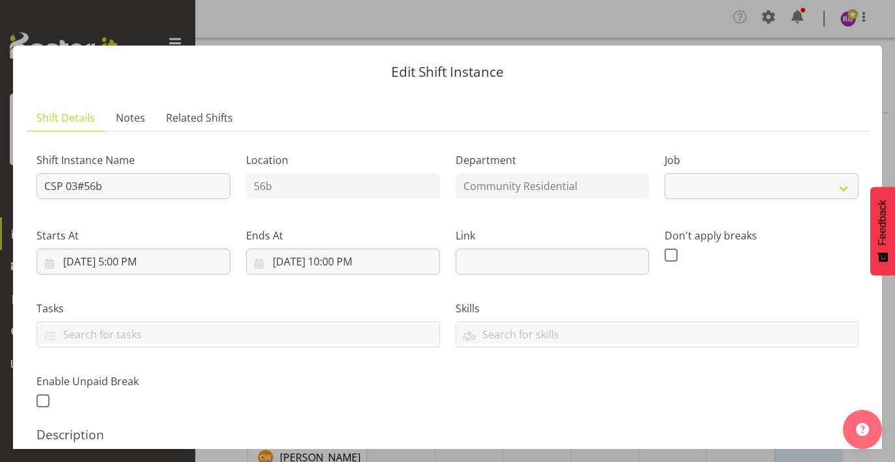
select select "2"
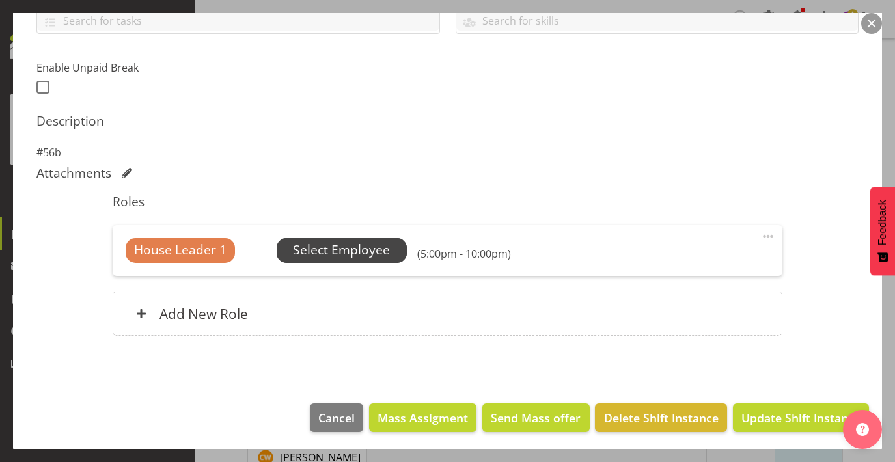
scroll to position [313, 0]
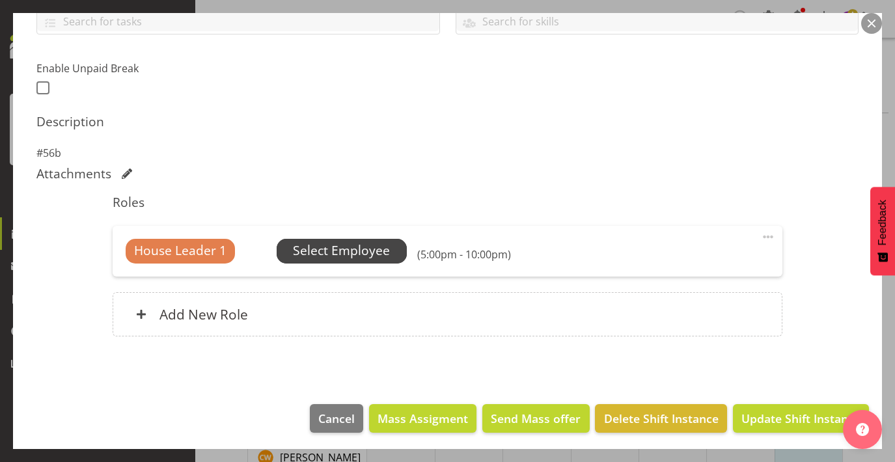
click at [365, 249] on span "Select Employee" at bounding box center [341, 250] width 97 height 19
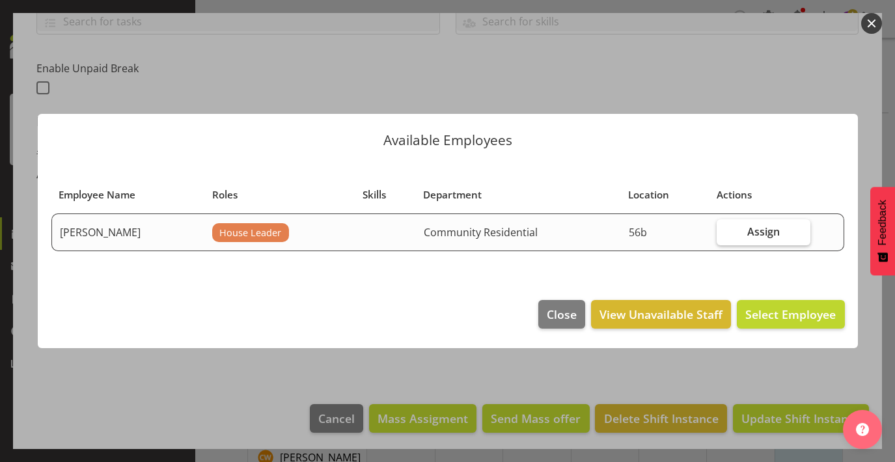
click at [759, 229] on span "Assign" at bounding box center [763, 231] width 33 height 13
click at [725, 229] on input "Assign" at bounding box center [721, 231] width 8 height 8
checkbox input "true"
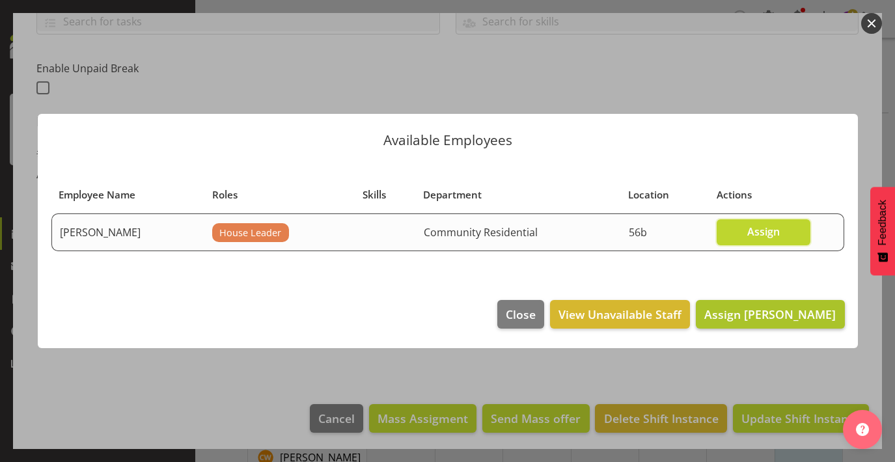
click at [772, 320] on span "Assign [PERSON_NAME]" at bounding box center [769, 315] width 131 height 16
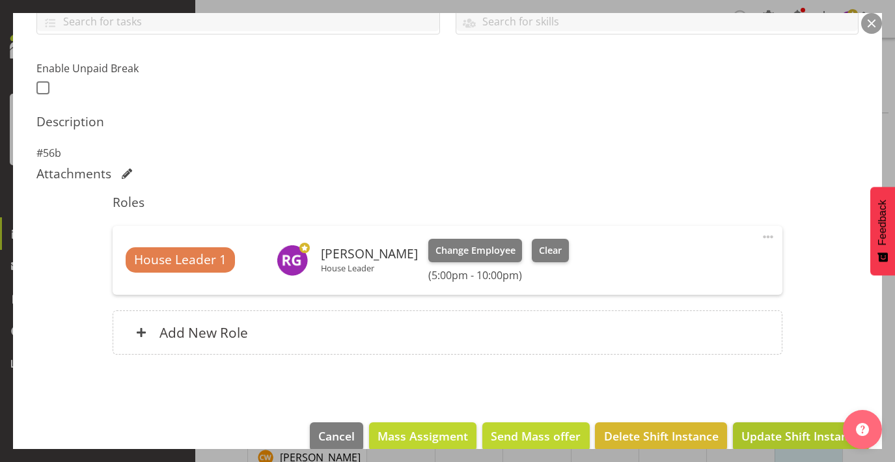
click at [788, 437] on span "Update Shift Instance" at bounding box center [800, 436] width 119 height 17
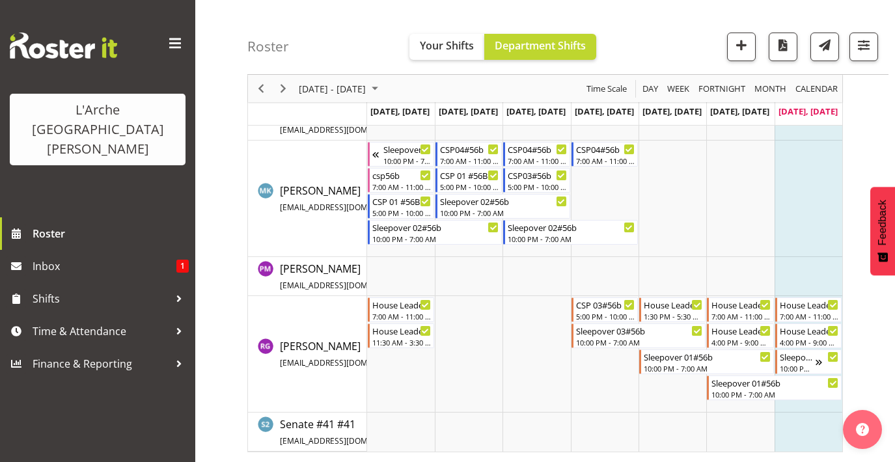
scroll to position [528, 0]
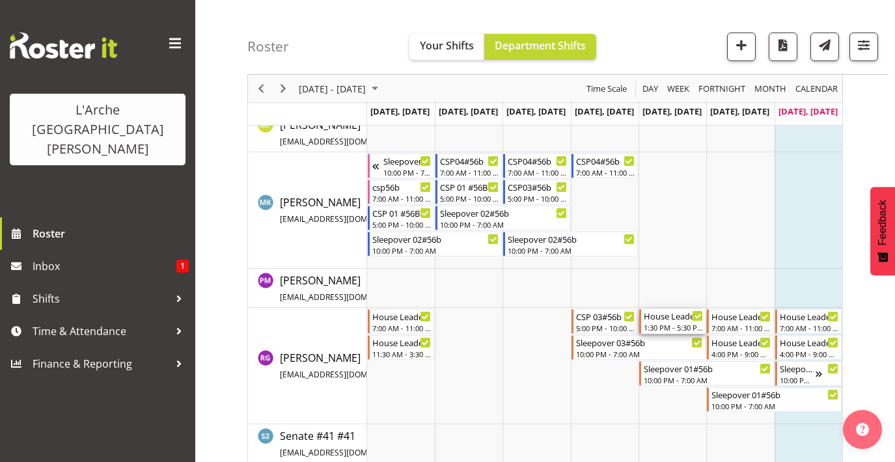
click at [676, 314] on div "House Leader 01#56b" at bounding box center [673, 315] width 59 height 13
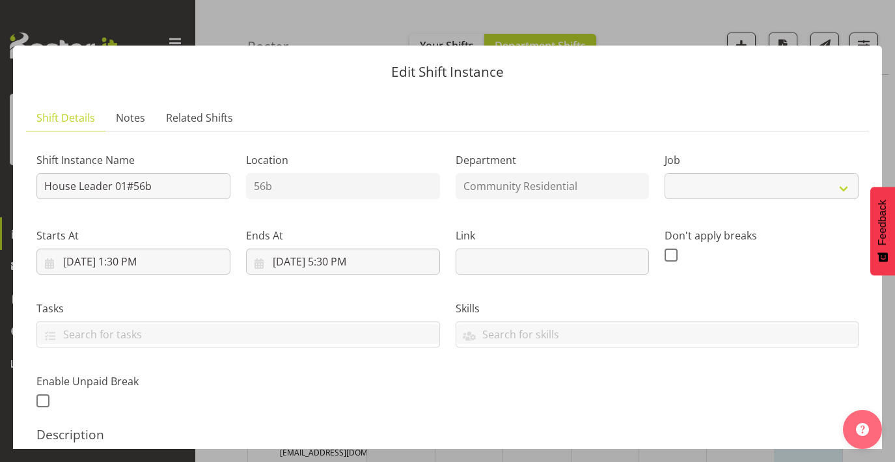
select select "1"
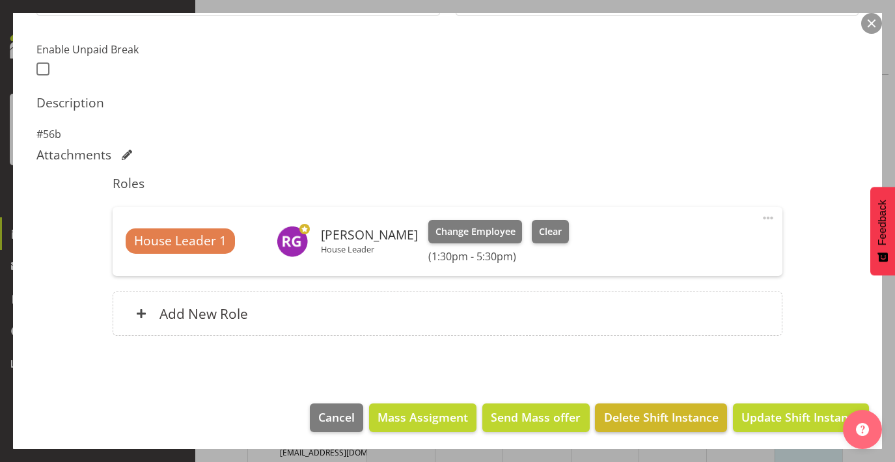
click at [658, 420] on span "Delete Shift Instance" at bounding box center [661, 417] width 115 height 17
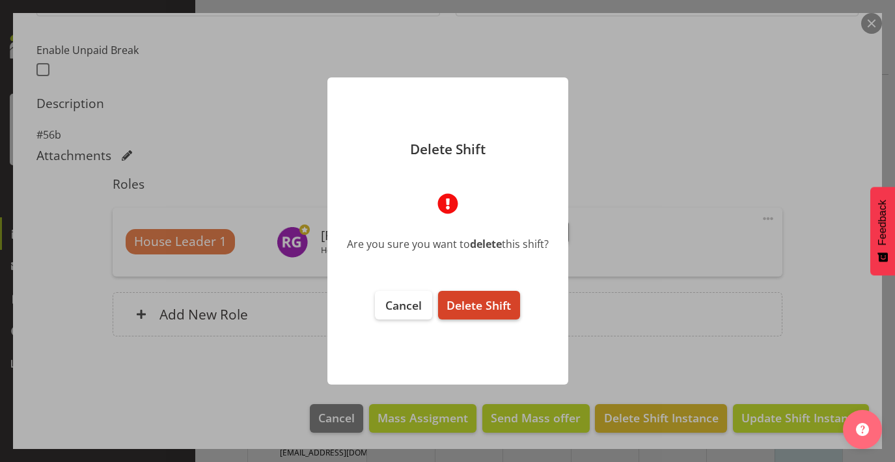
click at [494, 312] on span "Delete Shift" at bounding box center [478, 305] width 64 height 16
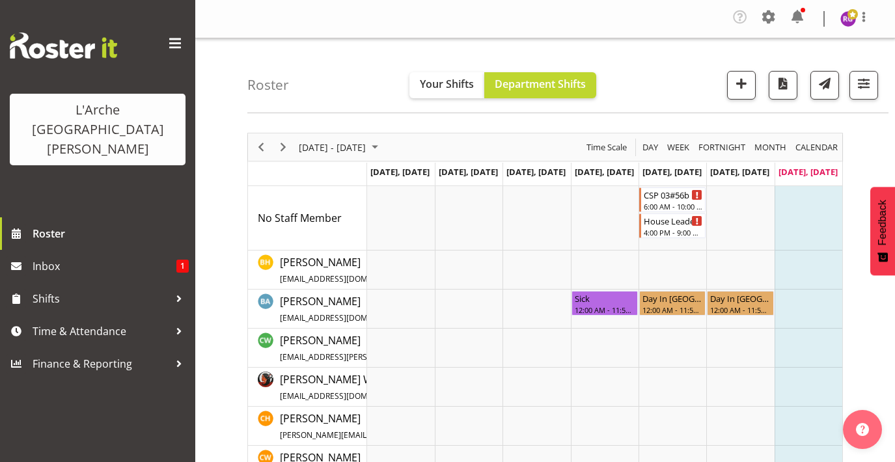
scroll to position [0, 0]
click at [661, 199] on div "CSP 03#56b" at bounding box center [673, 193] width 59 height 13
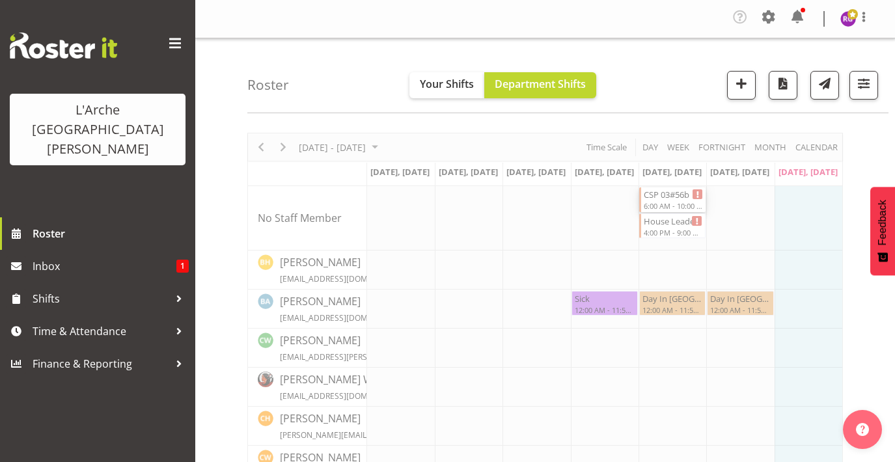
select select
select select "7"
select select "2025"
select select "6"
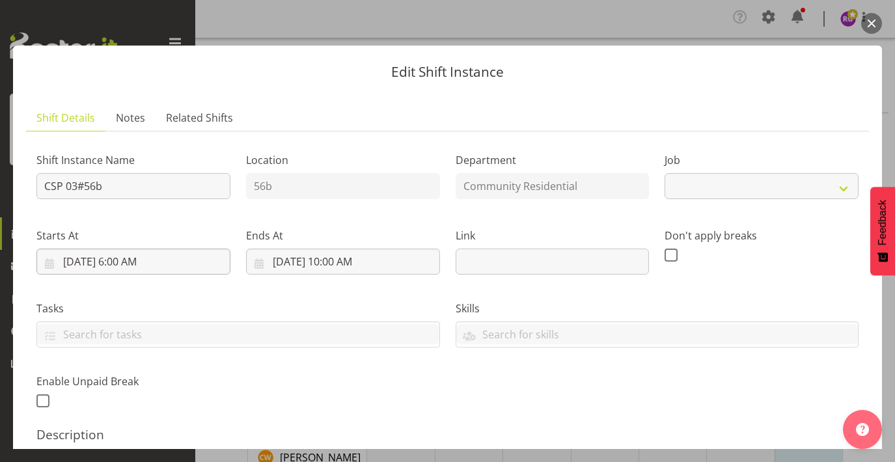
select select "2"
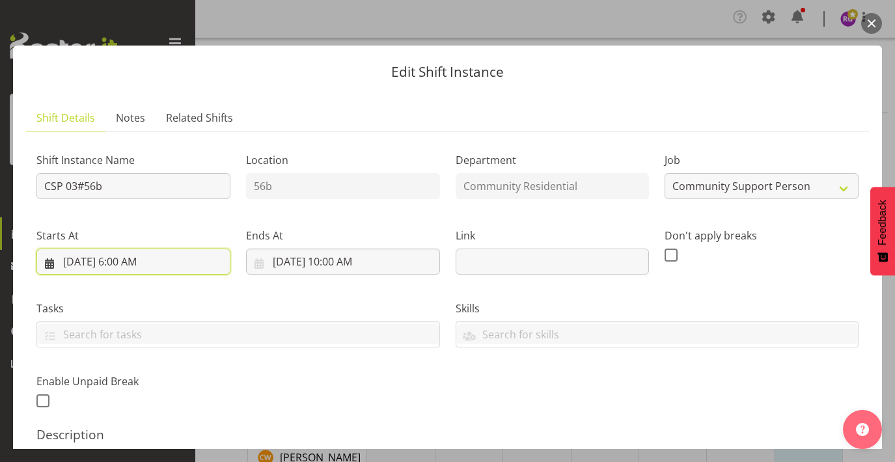
click at [132, 268] on input "[DATE] 6:00 AM" at bounding box center [133, 262] width 194 height 26
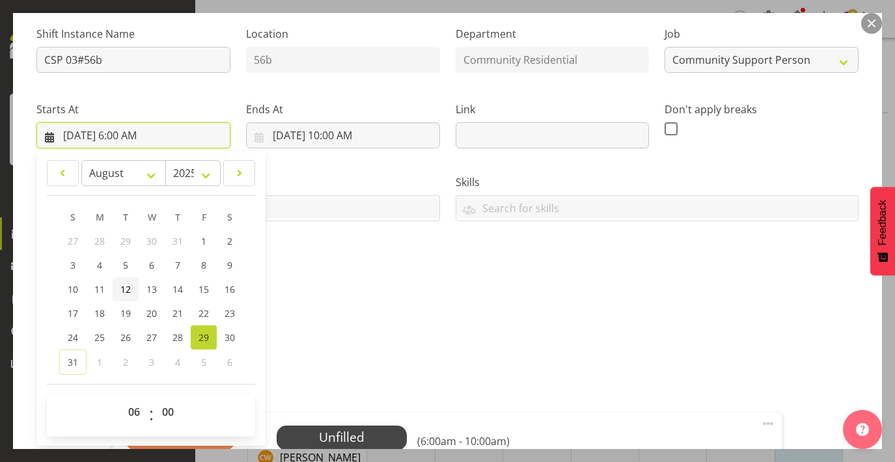
scroll to position [134, 0]
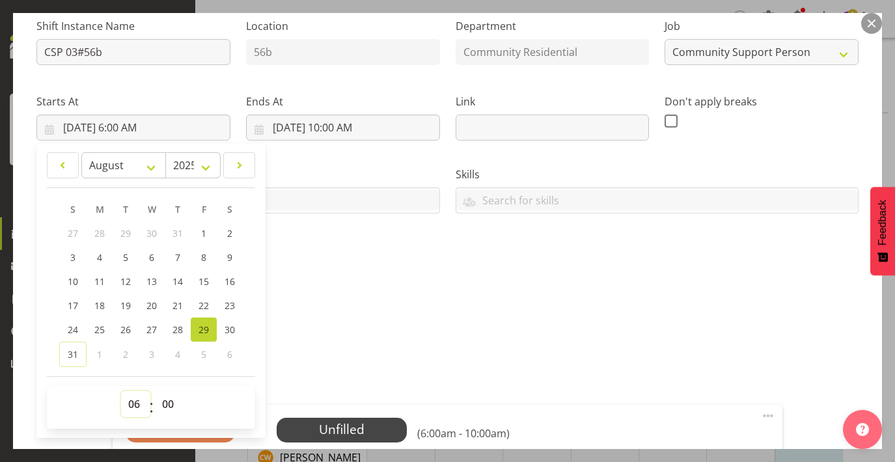
select select "7"
type input "[DATE] 7:00 AM"
click at [349, 127] on input "[DATE] 10:00 AM" at bounding box center [343, 128] width 194 height 26
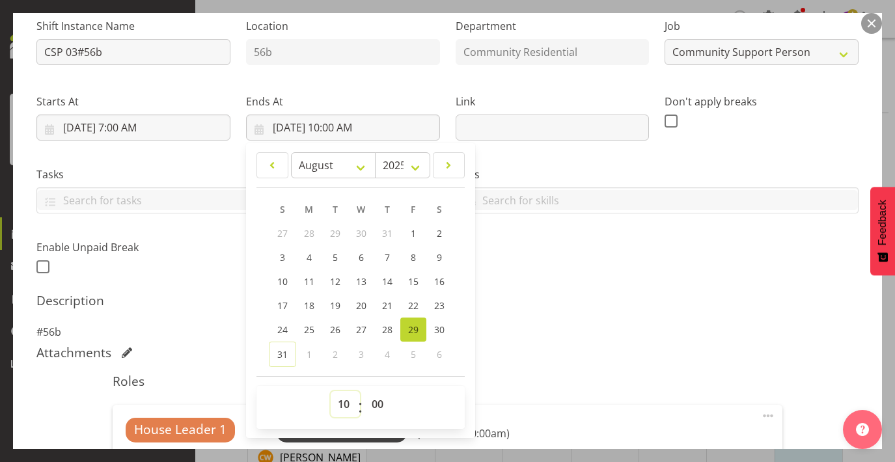
select select "11"
type input "[DATE] 11:00 AM"
click at [597, 309] on div "Description #56b" at bounding box center [447, 316] width 822 height 47
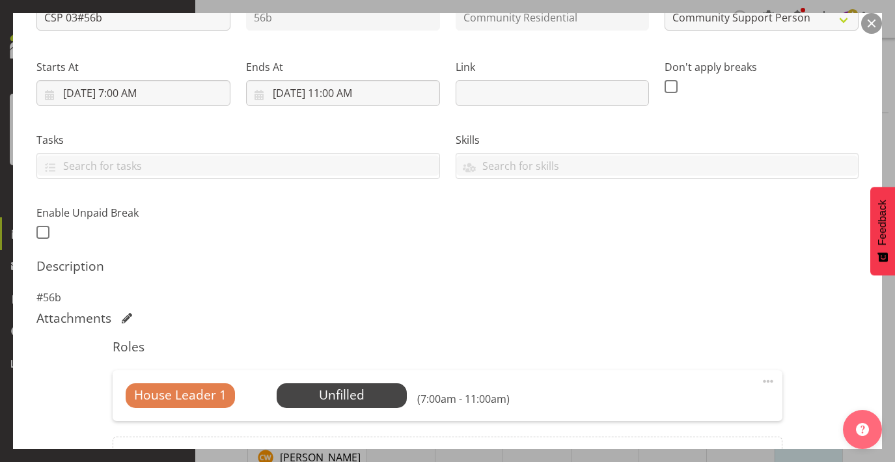
scroll to position [228, 0]
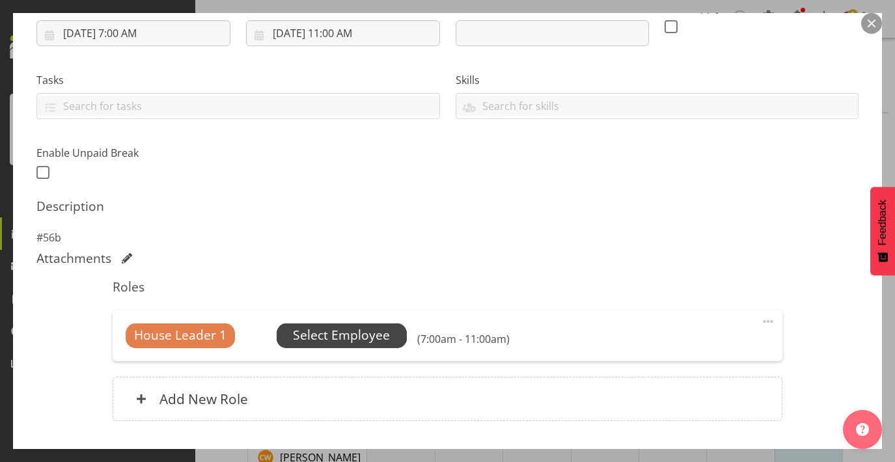
click at [396, 333] on span "Select Employee" at bounding box center [342, 335] width 130 height 25
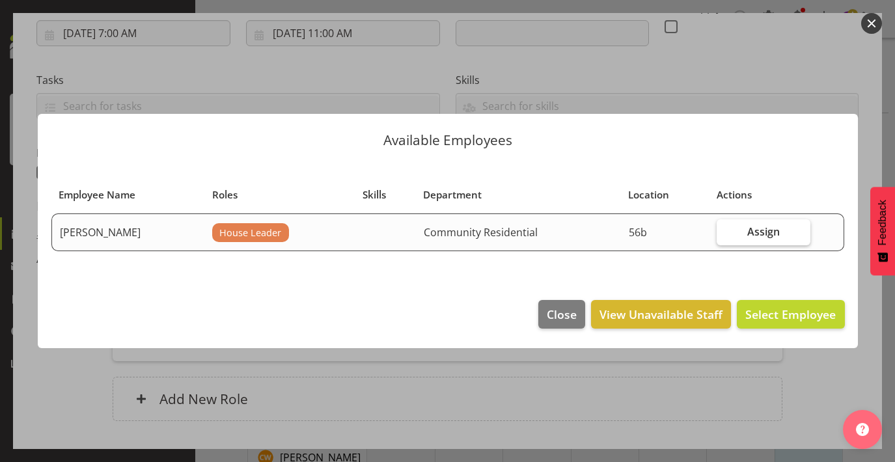
click at [760, 233] on span "Assign" at bounding box center [763, 231] width 33 height 13
click at [725, 233] on input "Assign" at bounding box center [721, 231] width 8 height 8
checkbox input "true"
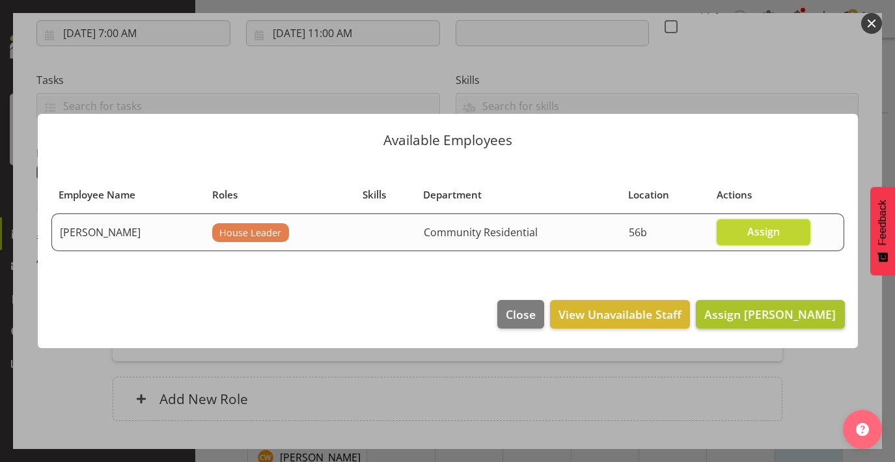
click at [776, 322] on span "Assign [PERSON_NAME]" at bounding box center [769, 314] width 131 height 17
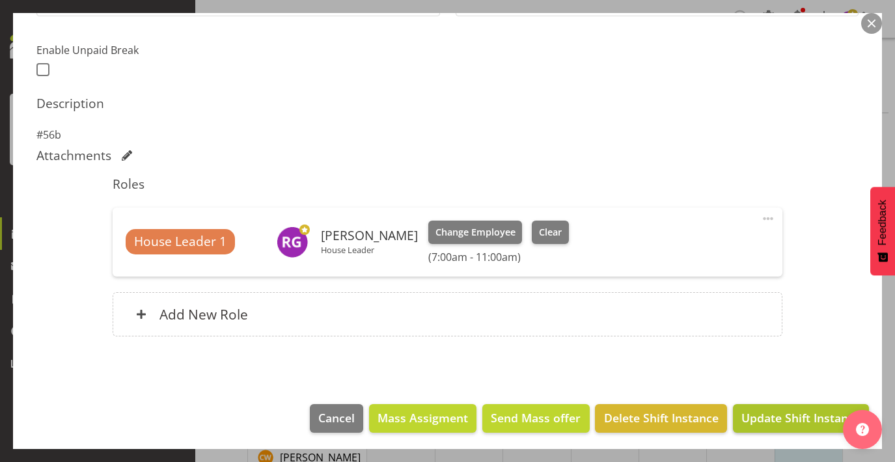
click at [794, 410] on span "Update Shift Instance" at bounding box center [800, 417] width 119 height 17
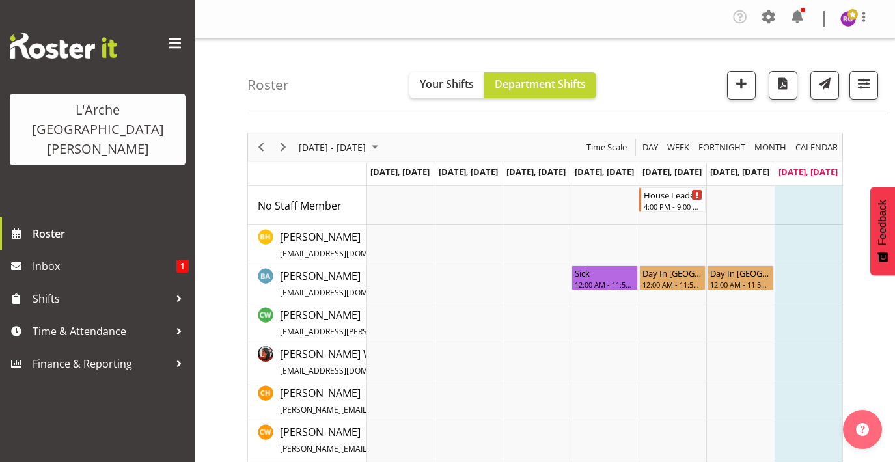
scroll to position [0, 0]
click at [665, 197] on div "House Leader 01#56b" at bounding box center [673, 193] width 59 height 13
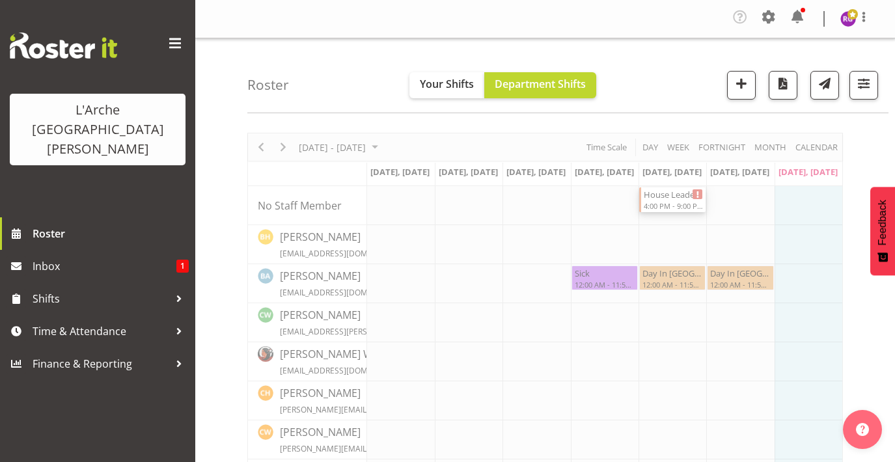
select select
select select "7"
select select "2025"
select select "16"
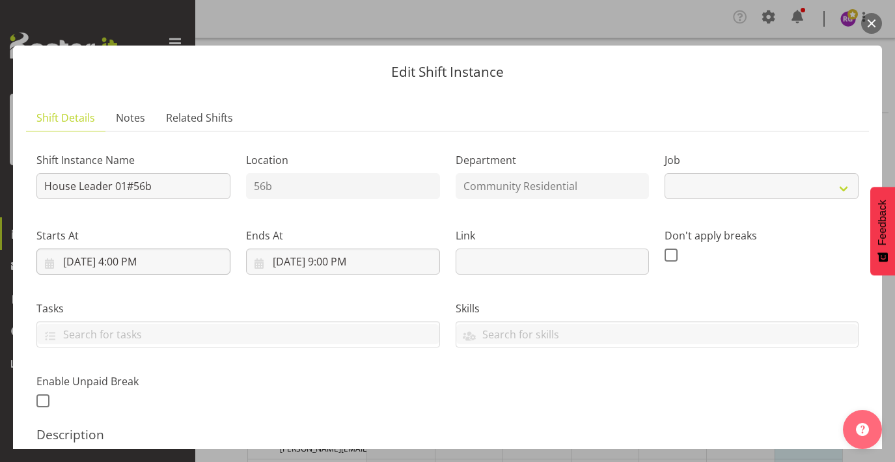
select select "1"
click at [132, 261] on input "[DATE] 4:00 PM" at bounding box center [133, 262] width 194 height 26
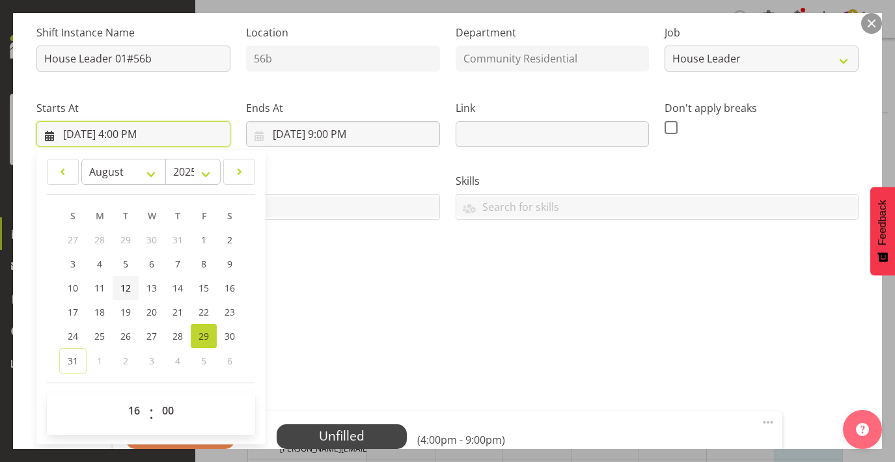
scroll to position [131, 0]
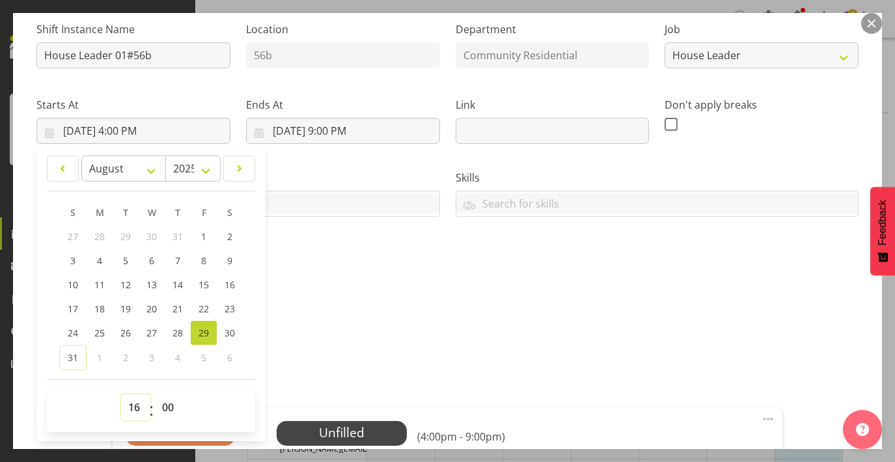
select select "17"
type input "[DATE] 5:00 PM"
click at [349, 128] on input "[DATE] 9:00 PM" at bounding box center [343, 131] width 194 height 26
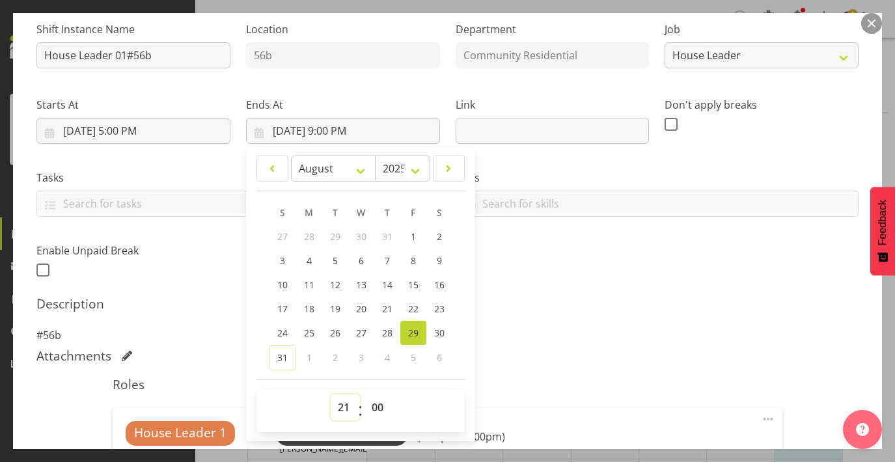
select select "22"
type input "[DATE] 10:00 PM"
click at [541, 341] on p "#56b" at bounding box center [447, 335] width 822 height 16
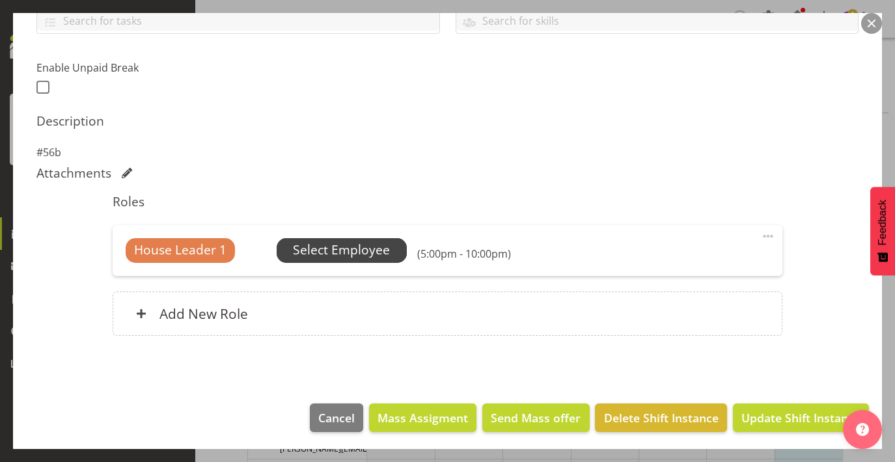
scroll to position [313, 0]
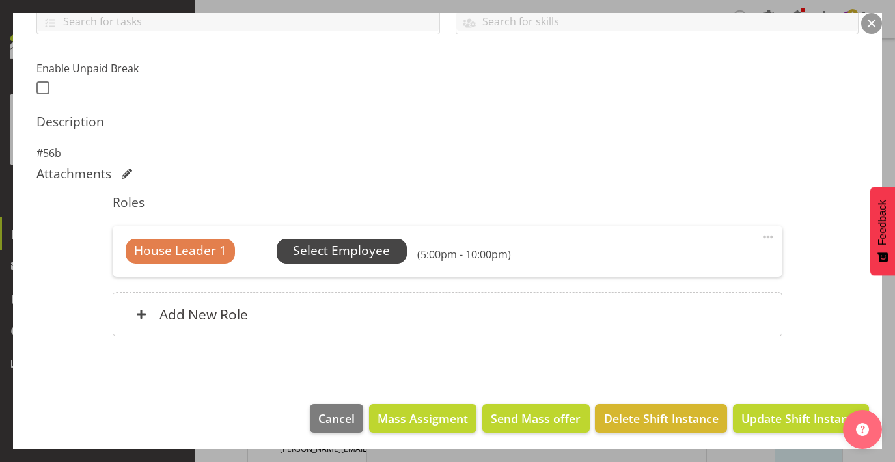
click at [339, 245] on span "Select Employee" at bounding box center [341, 250] width 97 height 19
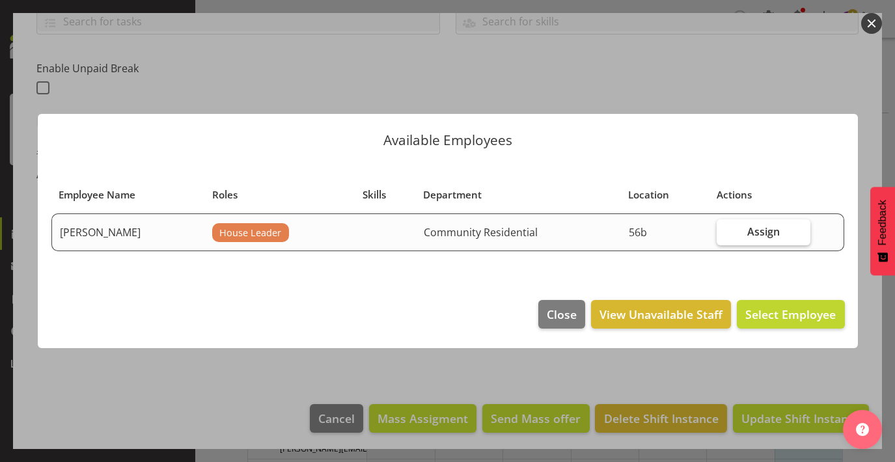
click at [743, 230] on label "Assign" at bounding box center [764, 232] width 94 height 26
click at [725, 230] on input "Assign" at bounding box center [721, 231] width 8 height 8
checkbox input "true"
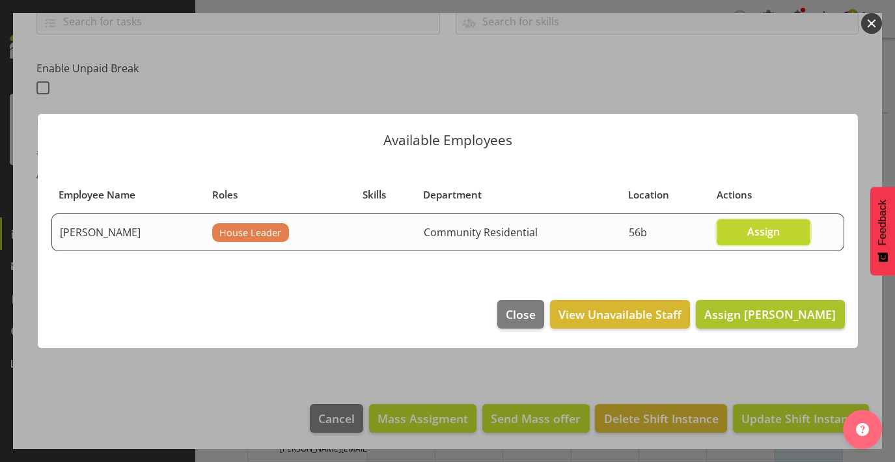
click at [761, 316] on span "Assign [PERSON_NAME]" at bounding box center [769, 315] width 131 height 16
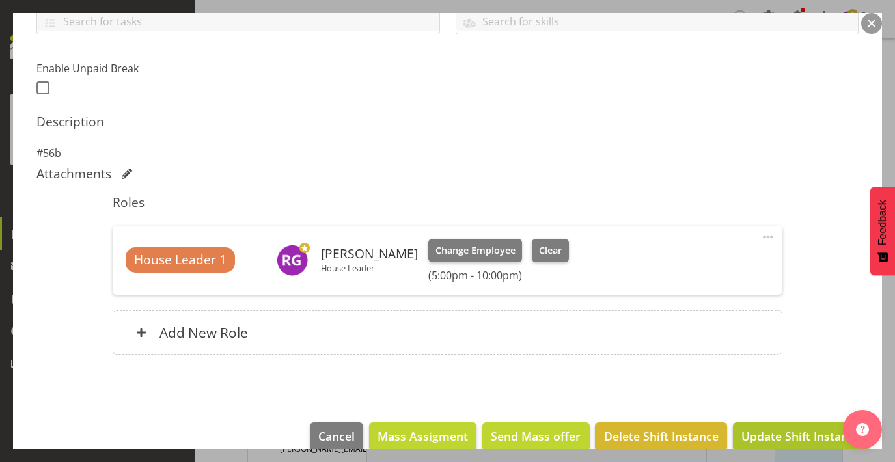
click at [769, 428] on span "Update Shift Instance" at bounding box center [800, 436] width 119 height 17
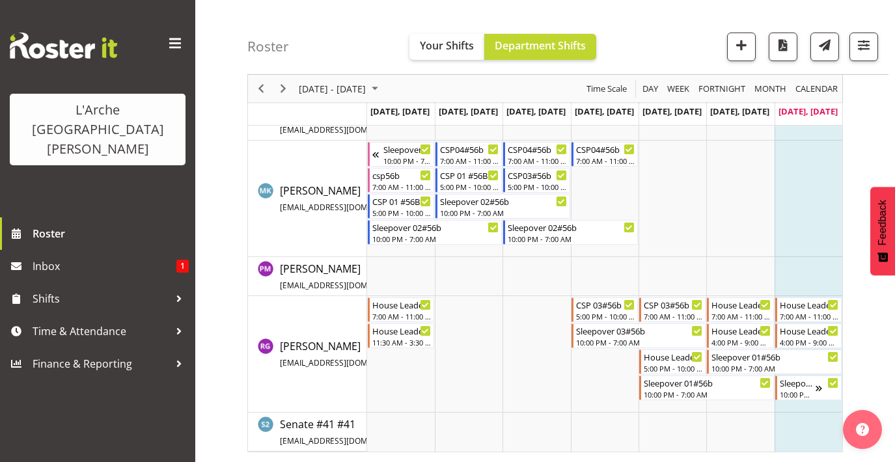
scroll to position [514, 0]
click at [748, 340] on div "4:00 PM - 9:00 PM" at bounding box center [740, 341] width 59 height 10
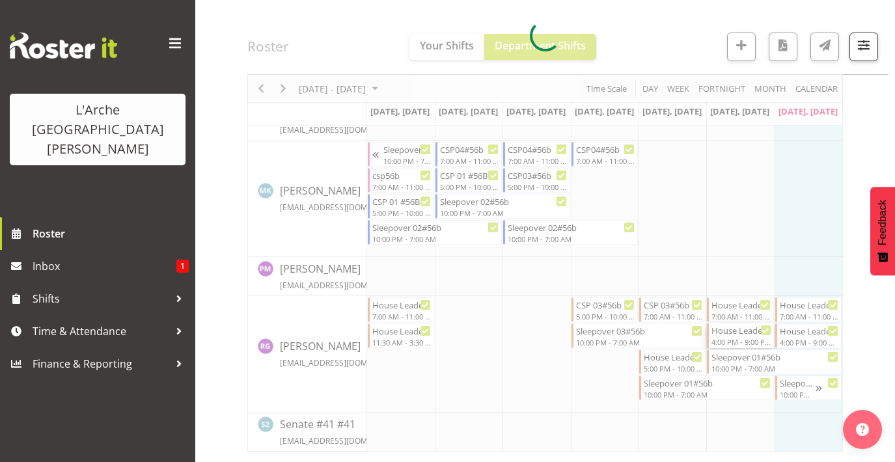
select select
select select "7"
select select "2025"
select select "16"
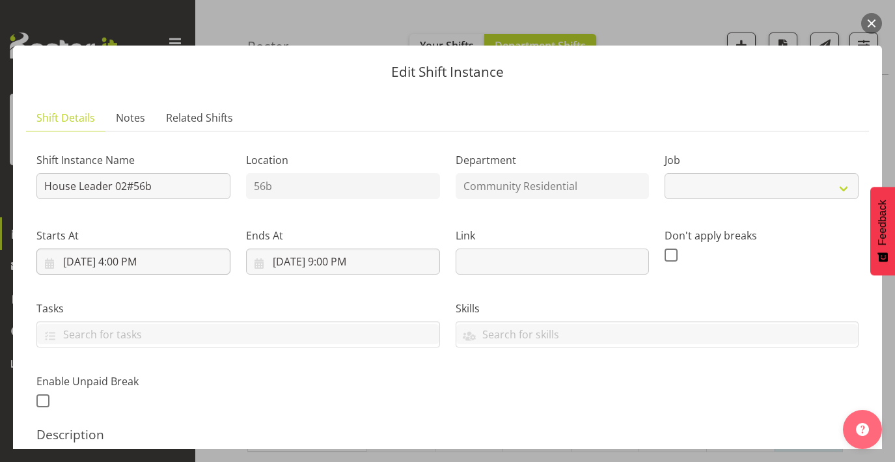
select select "1"
click at [143, 257] on input "[DATE] 4:00 PM" at bounding box center [133, 262] width 194 height 26
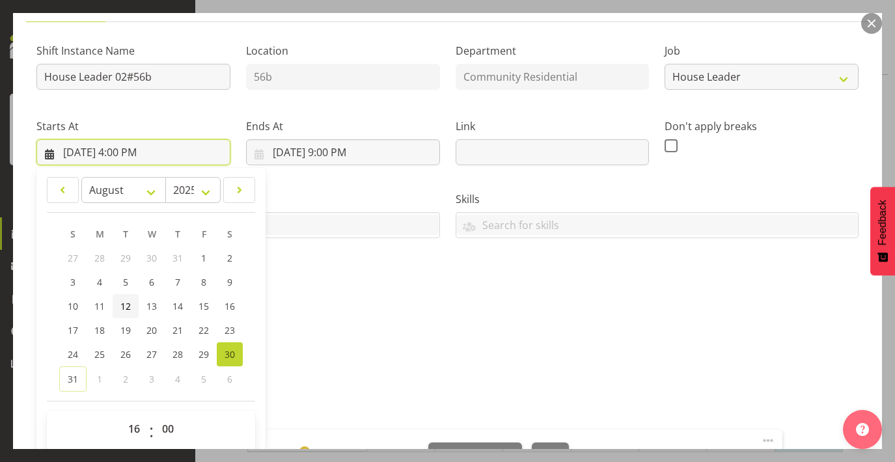
scroll to position [111, 0]
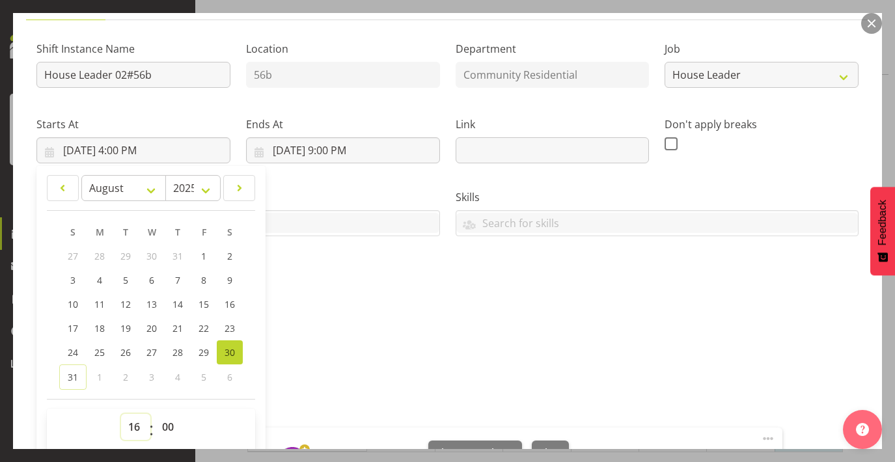
select select "17"
type input "[DATE] 5:00 PM"
click at [349, 144] on input "[DATE] 9:00 PM" at bounding box center [343, 150] width 194 height 26
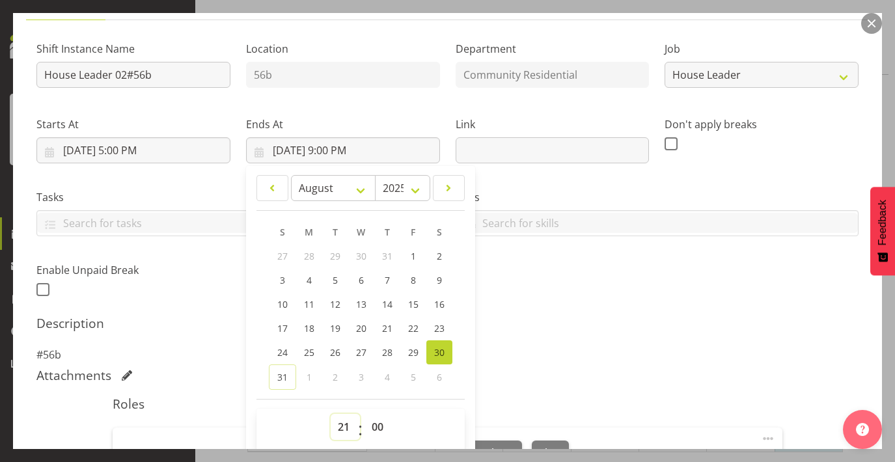
select select "22"
type input "[DATE] 10:00 PM"
drag, startPoint x: 340, startPoint y: 423, endPoint x: 569, endPoint y: 316, distance: 253.0
click at [569, 316] on div "Shift Instance Name House Leader 02#56b Location 56b Department Community Resid…" at bounding box center [447, 301] width 822 height 541
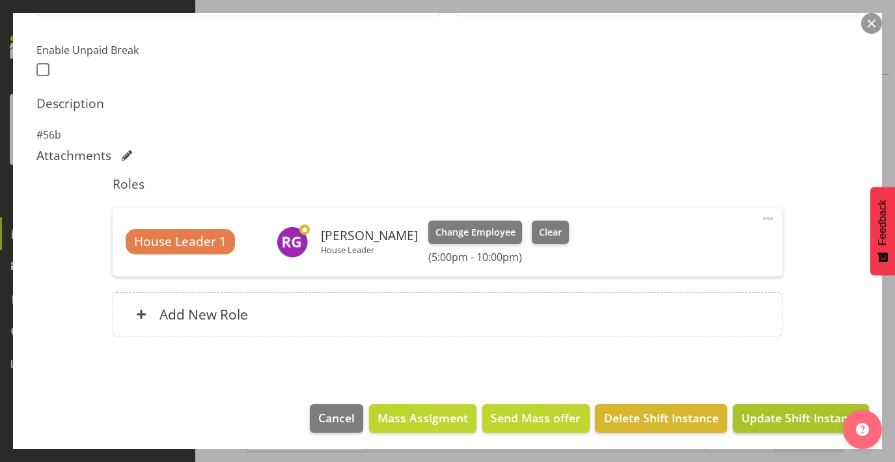
click at [784, 420] on span "Update Shift Instance" at bounding box center [800, 417] width 119 height 17
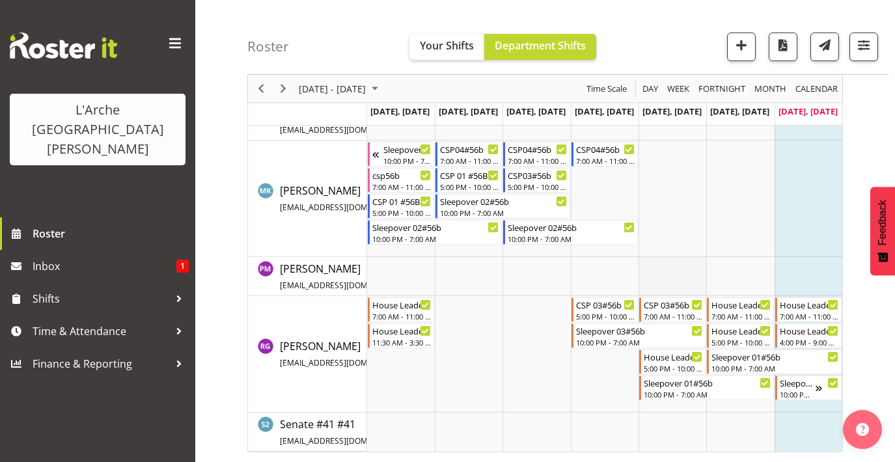
scroll to position [514, 0]
click at [815, 333] on div "House Leader 03#56b" at bounding box center [809, 329] width 59 height 13
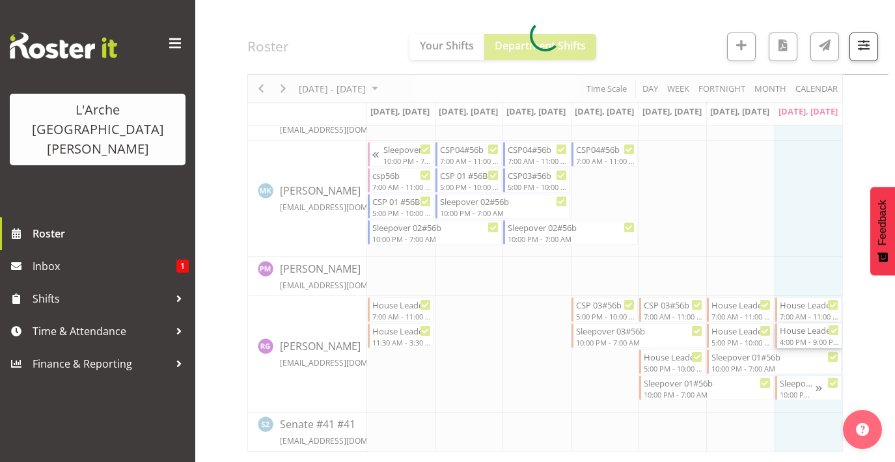
select select
select select "7"
select select "2025"
select select "21"
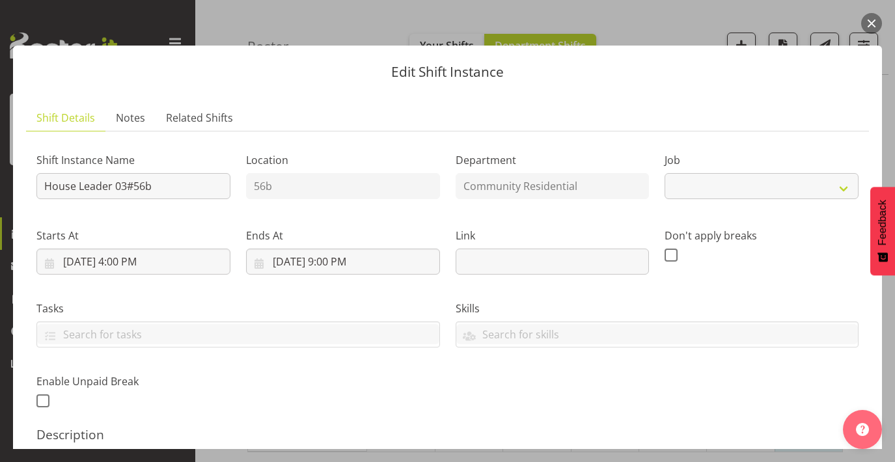
select select "1"
click at [139, 262] on input "[DATE] 4:00 PM" at bounding box center [133, 262] width 194 height 26
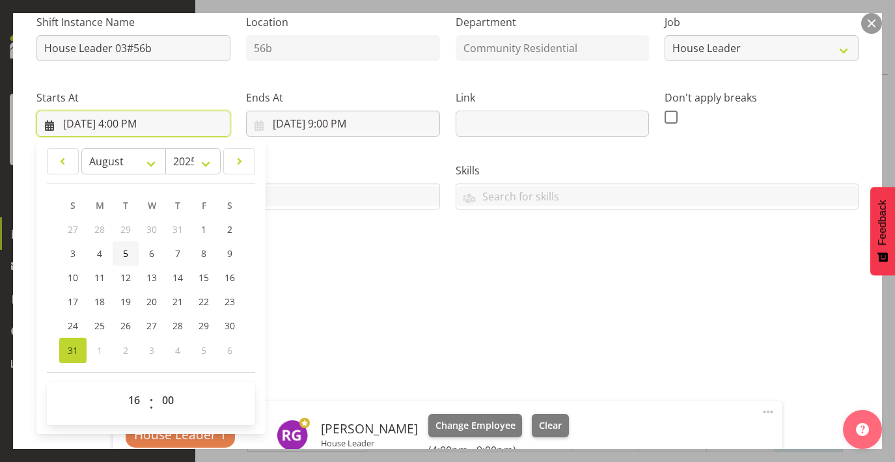
scroll to position [141, 0]
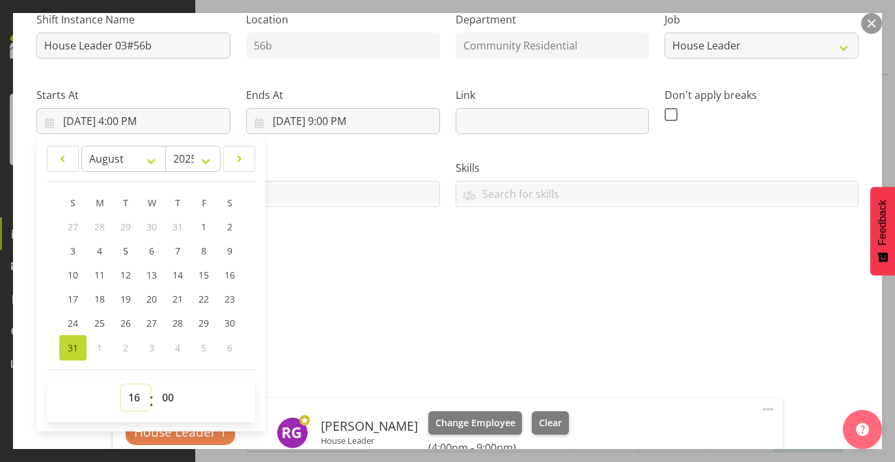
select select "17"
type input "[DATE] 5:00 PM"
click at [342, 118] on input "[DATE] 9:00 PM" at bounding box center [343, 121] width 194 height 26
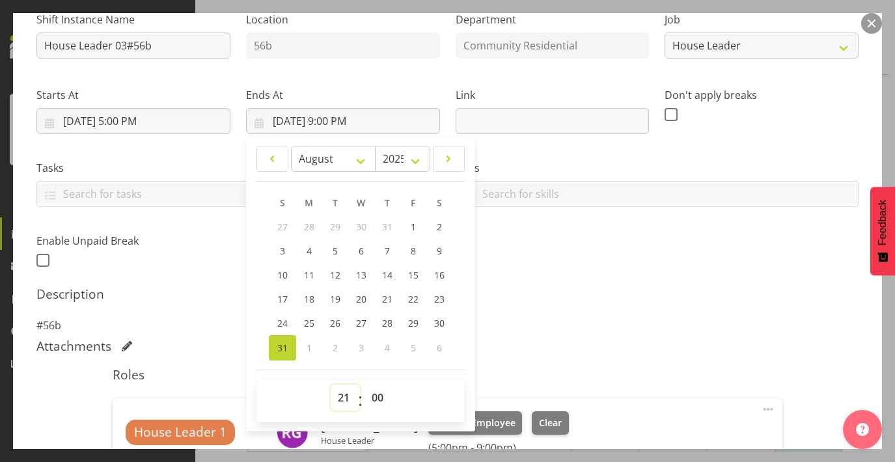
select select "22"
type input "[DATE] 10:00 PM"
click at [562, 335] on div "Shift Instance Name House Leader 03#56b Location 56b Department Community Resid…" at bounding box center [447, 271] width 822 height 541
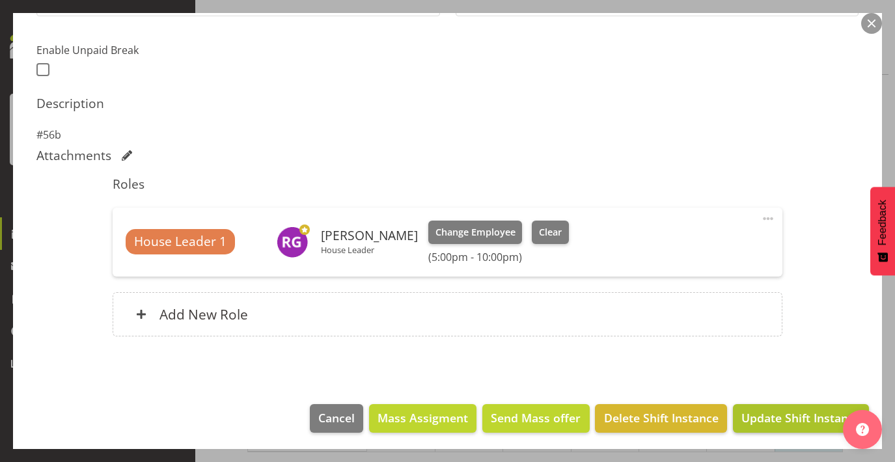
click at [796, 419] on span "Update Shift Instance" at bounding box center [800, 417] width 119 height 17
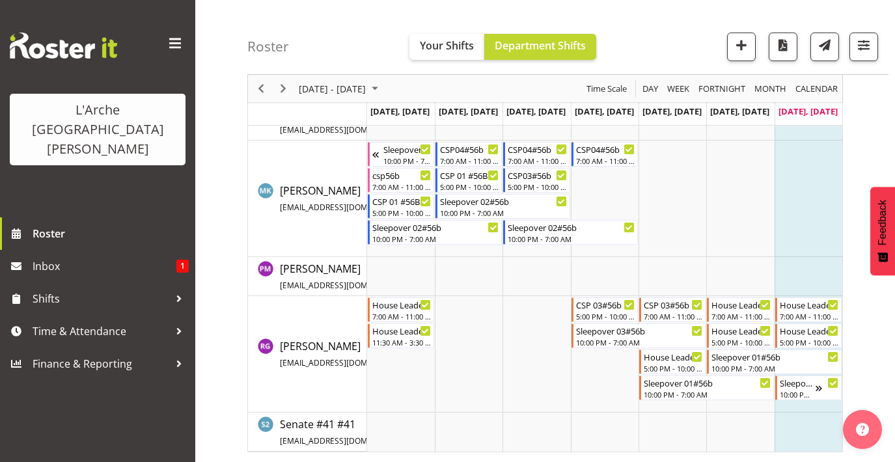
scroll to position [514, 0]
click at [266, 90] on span "Previous" at bounding box center [261, 89] width 16 height 16
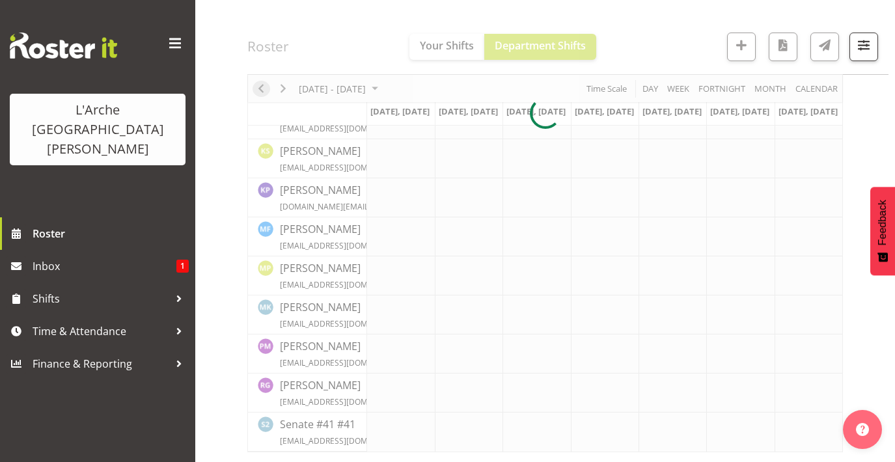
scroll to position [182, 0]
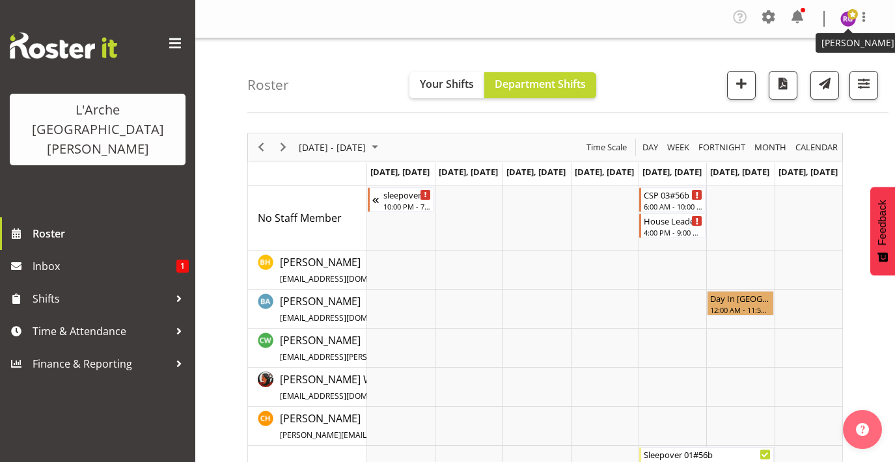
click at [842, 23] on img at bounding box center [848, 19] width 16 height 16
click at [799, 75] on link "Log Out" at bounding box center [809, 71] width 125 height 23
